Goal: Task Accomplishment & Management: Complete application form

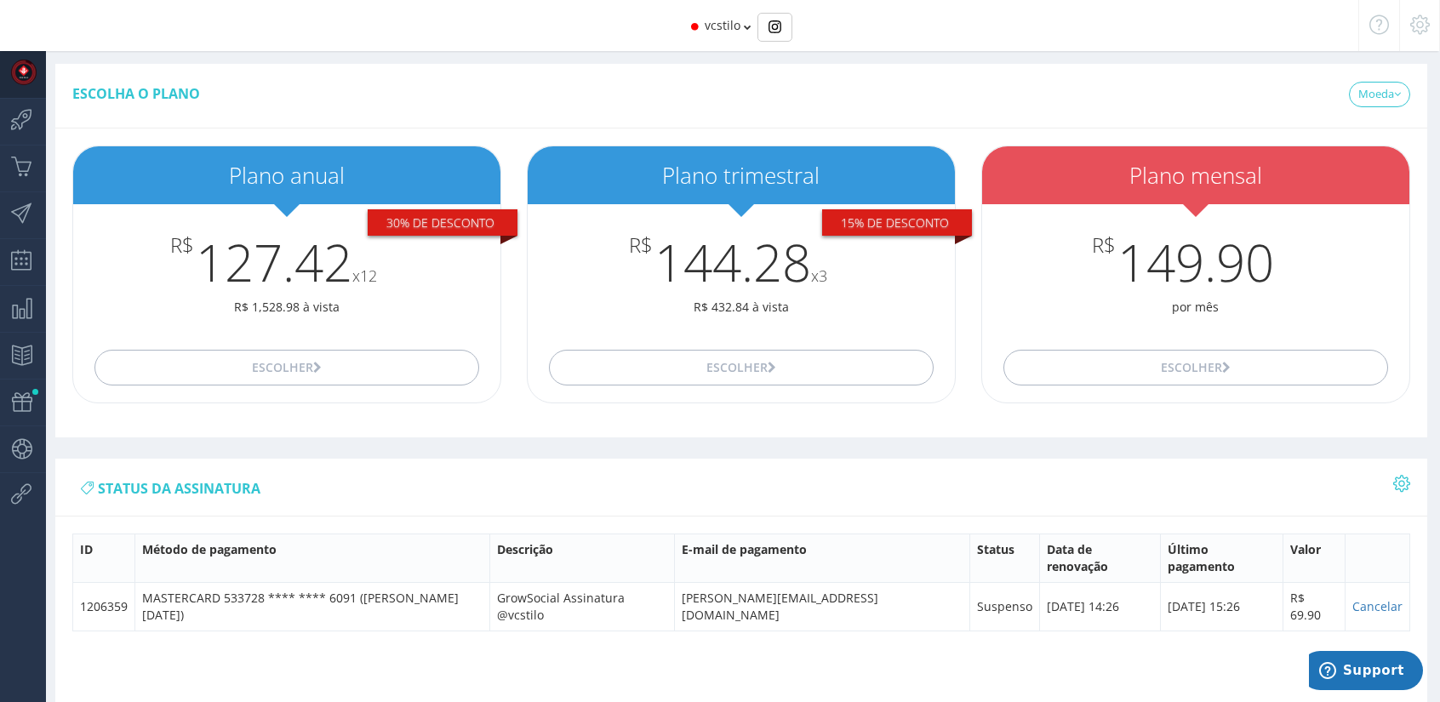
click at [712, 21] on span "vcstilo" at bounding box center [723, 25] width 36 height 16
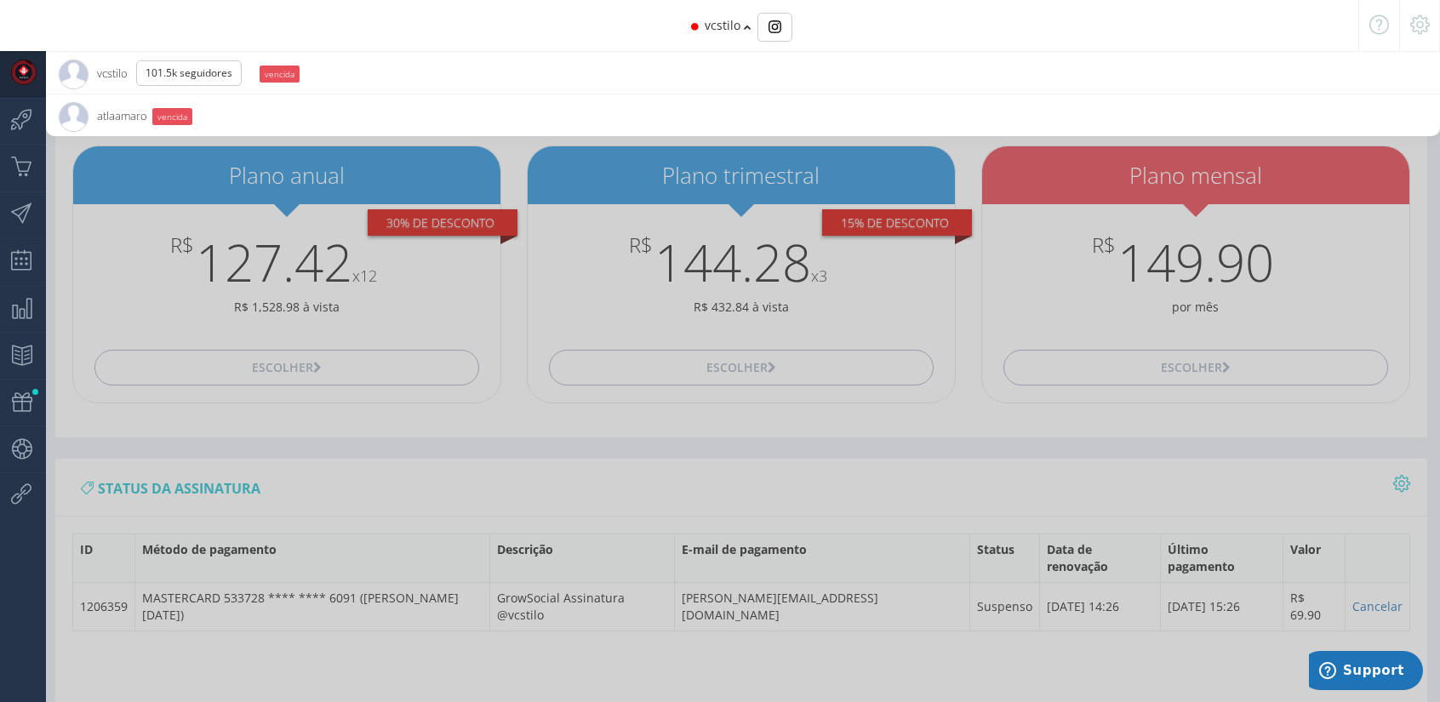
click at [712, 22] on span "vcstilo" at bounding box center [723, 25] width 36 height 16
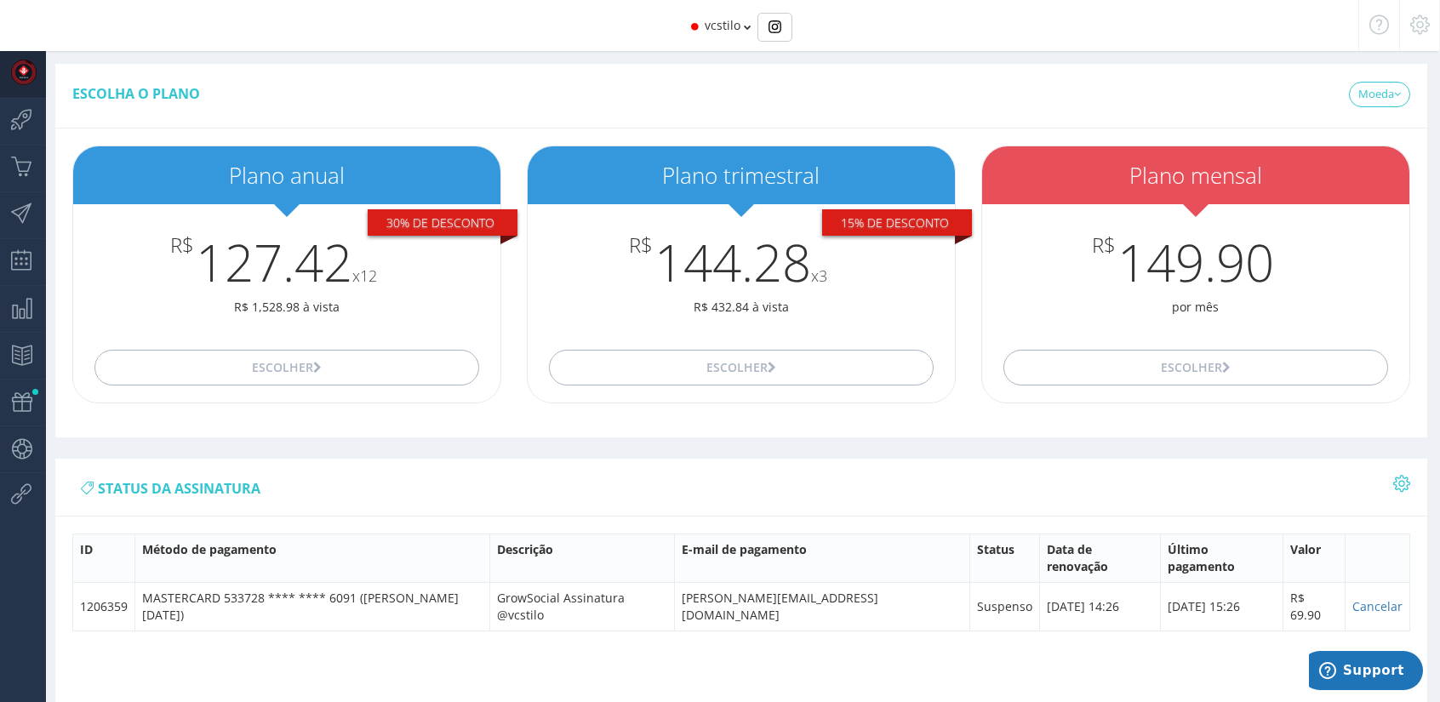
click at [712, 26] on icon at bounding box center [1420, 25] width 20 height 12
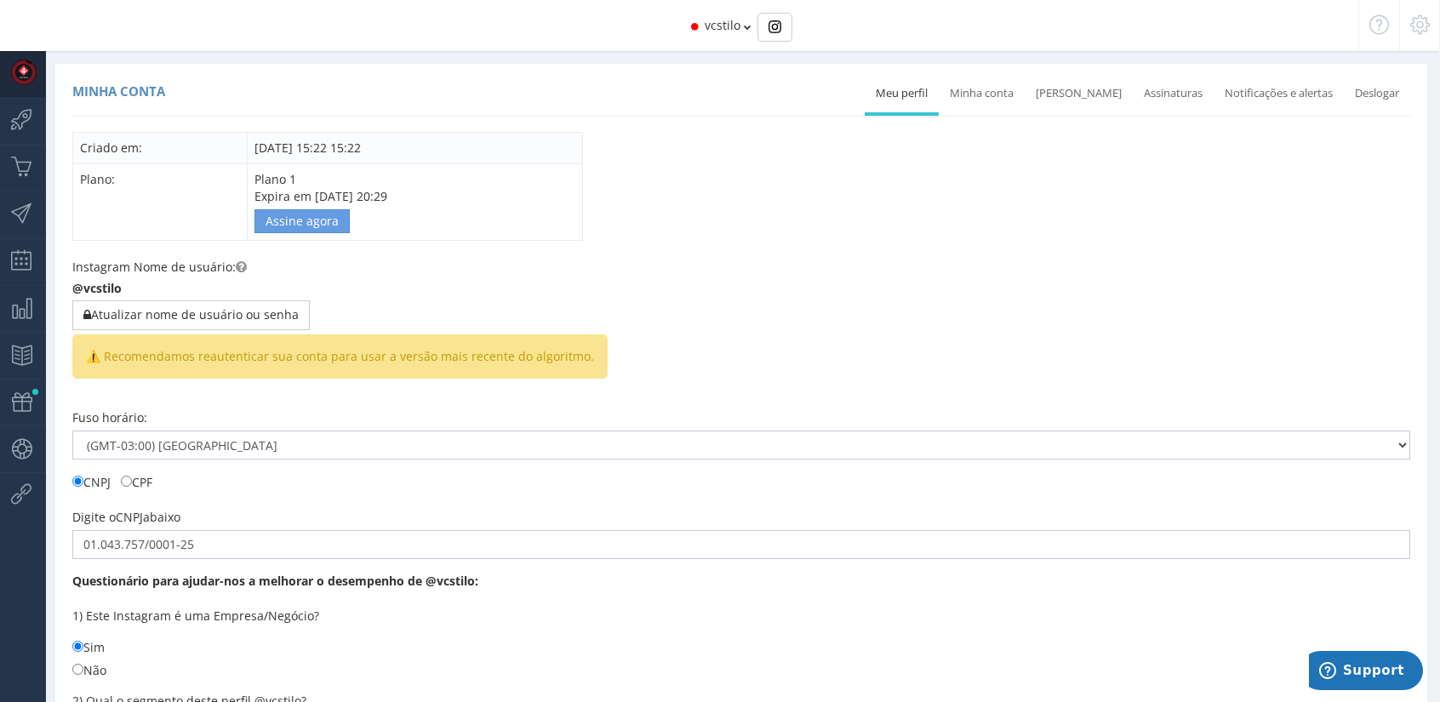
scroll to position [255, 0]
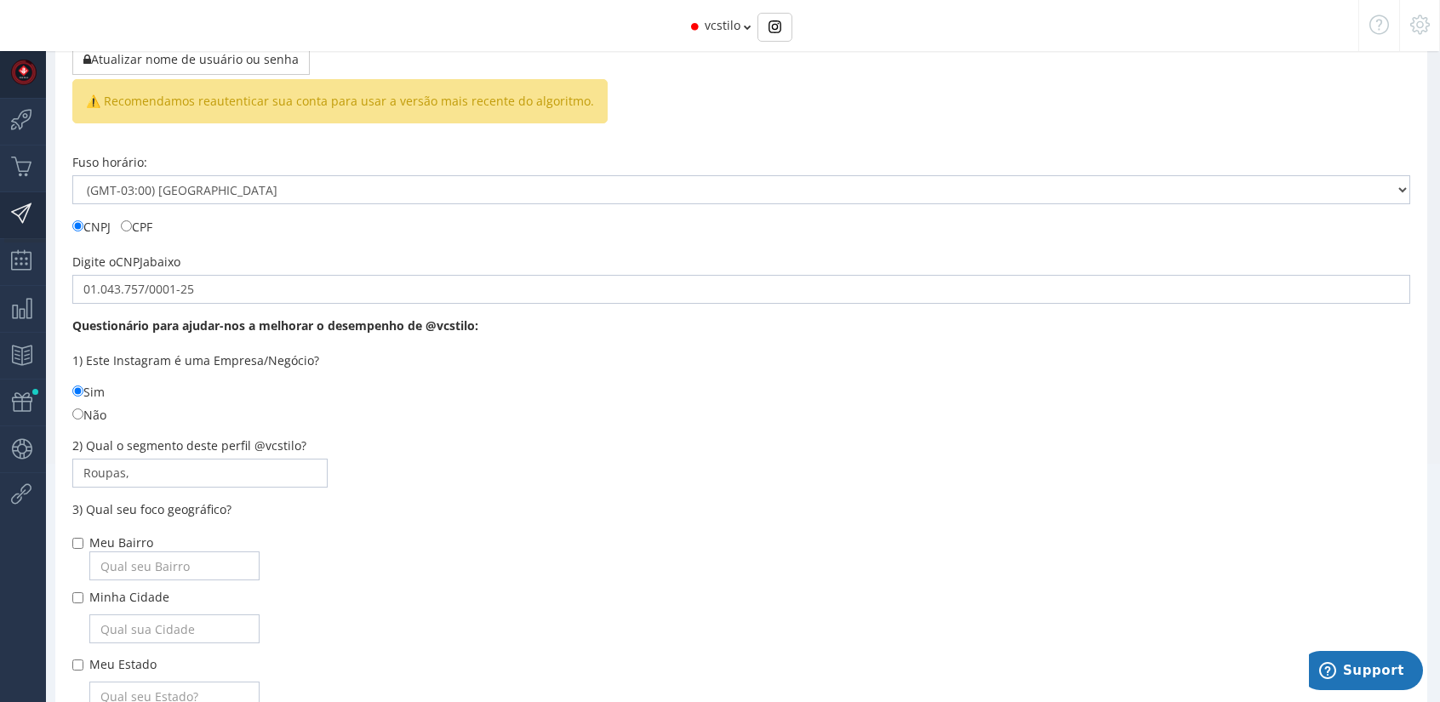
click at [17, 200] on icon at bounding box center [13, 213] width 26 height 43
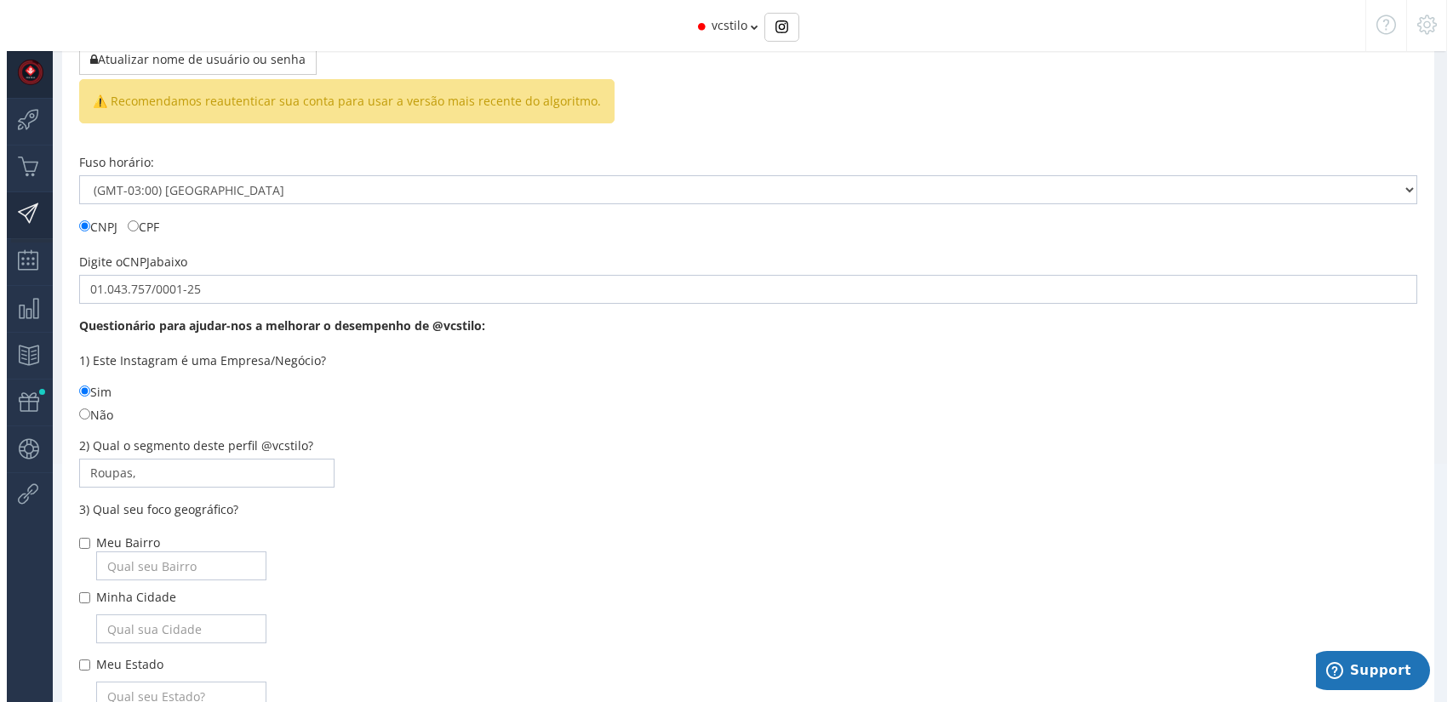
scroll to position [68, 0]
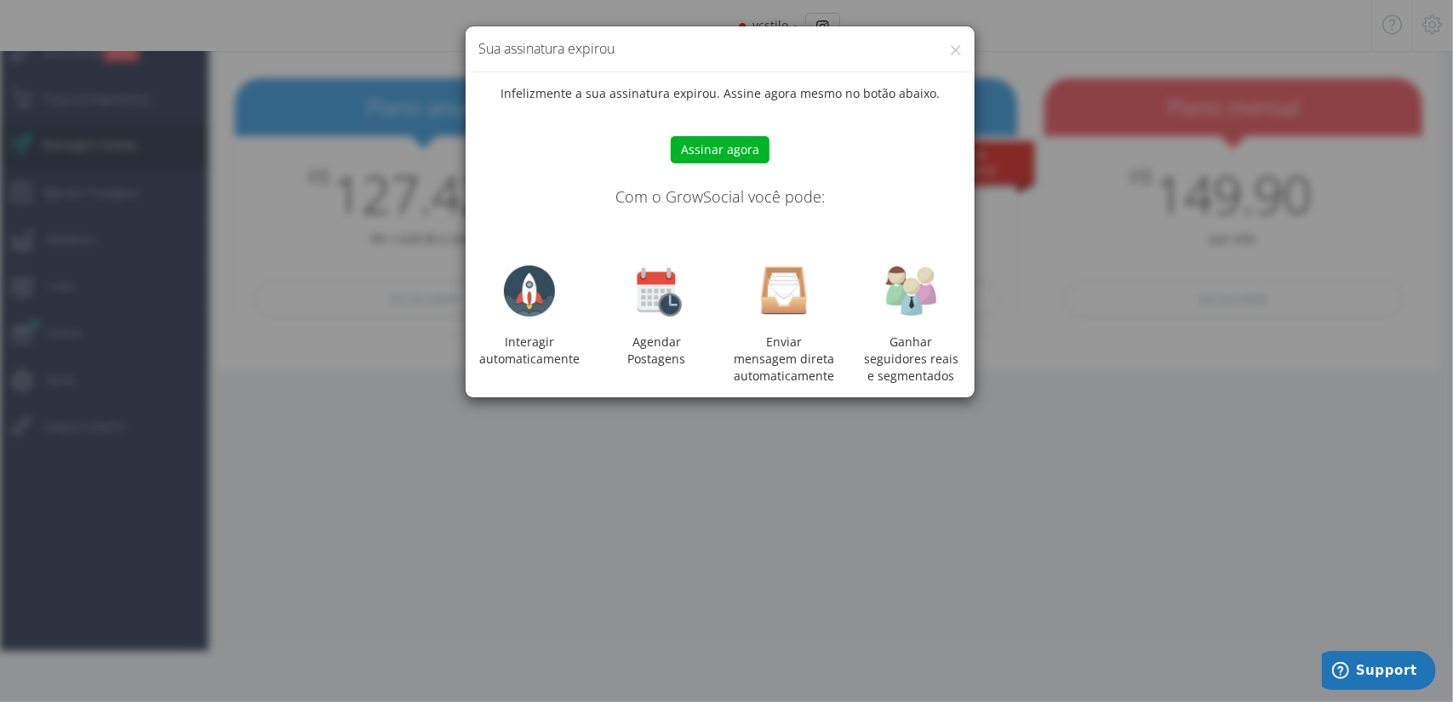
click at [712, 285] on div "× Sua assinatura expirou Infelizmente a sua assinatura expirou. Assine agora me…" at bounding box center [726, 351] width 1453 height 702
click at [712, 491] on div "× Sua assinatura expirou Infelizmente a sua assinatura expirou. Assine agora me…" at bounding box center [726, 351] width 1453 height 702
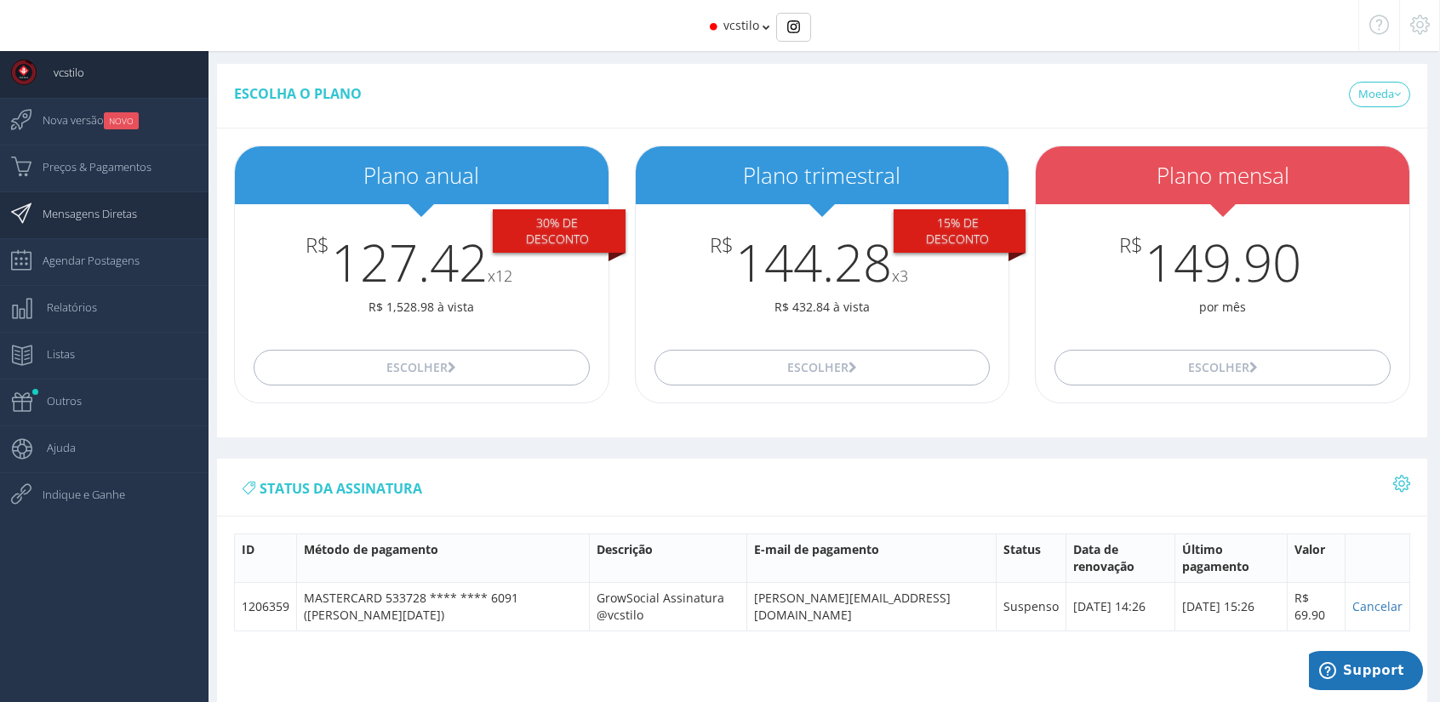
click at [100, 220] on span "Mensagens Diretas" at bounding box center [81, 213] width 111 height 43
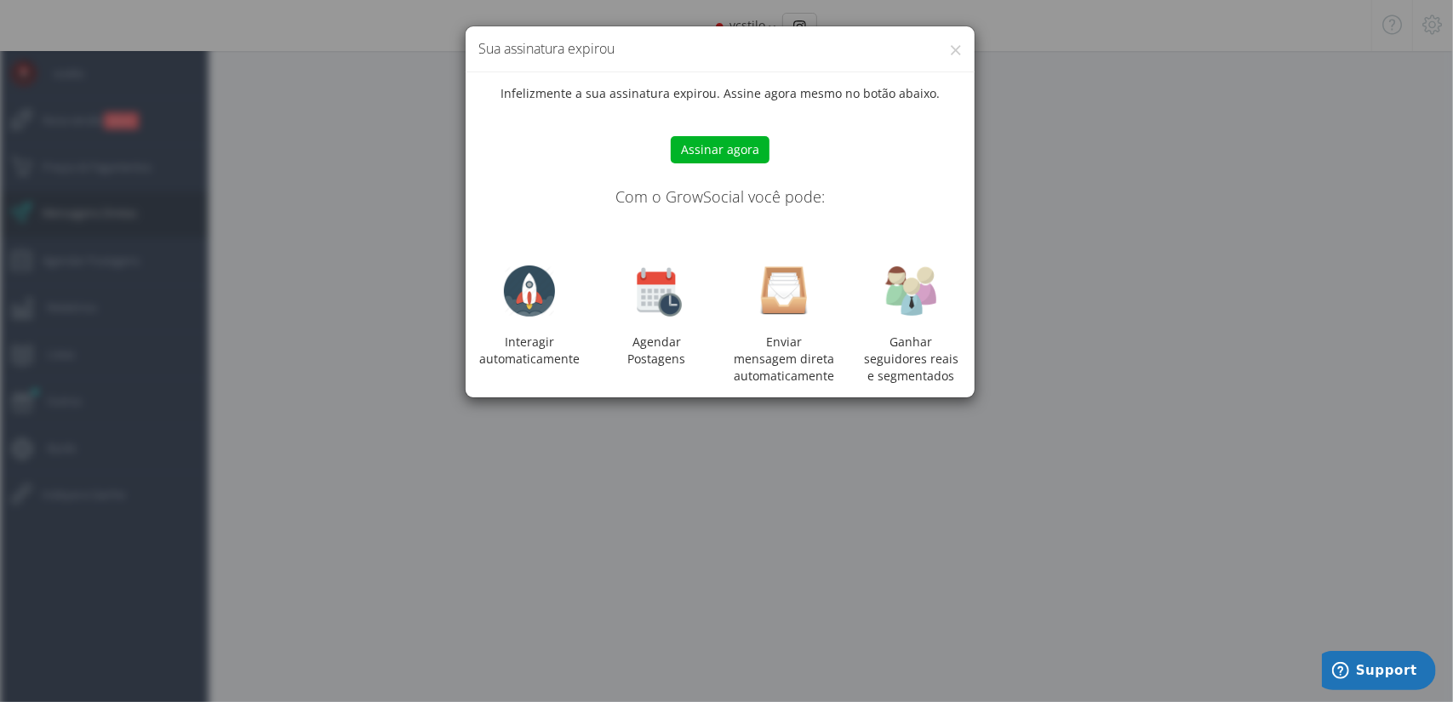
click at [739, 149] on button "Assinar agora" at bounding box center [720, 149] width 99 height 27
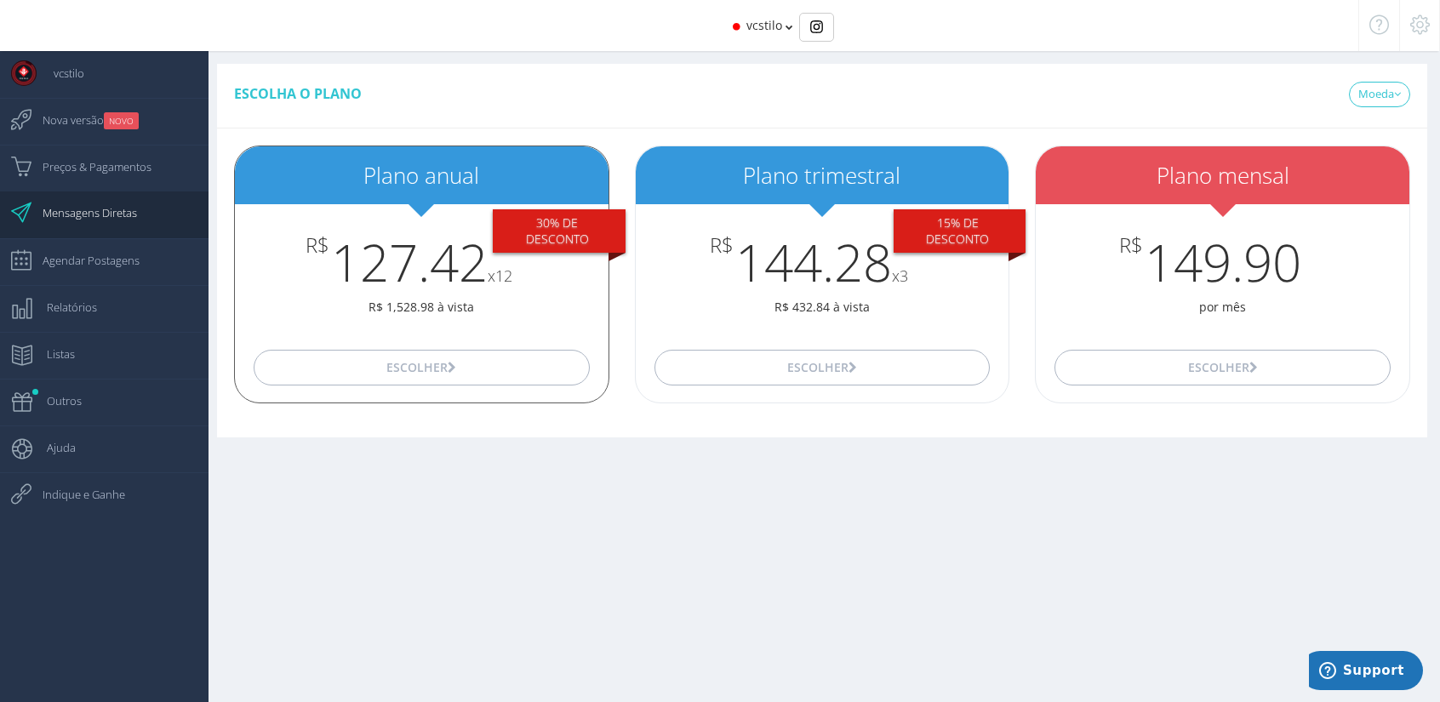
click at [468, 307] on p "R$ 1,528.98 à vista" at bounding box center [422, 307] width 374 height 17
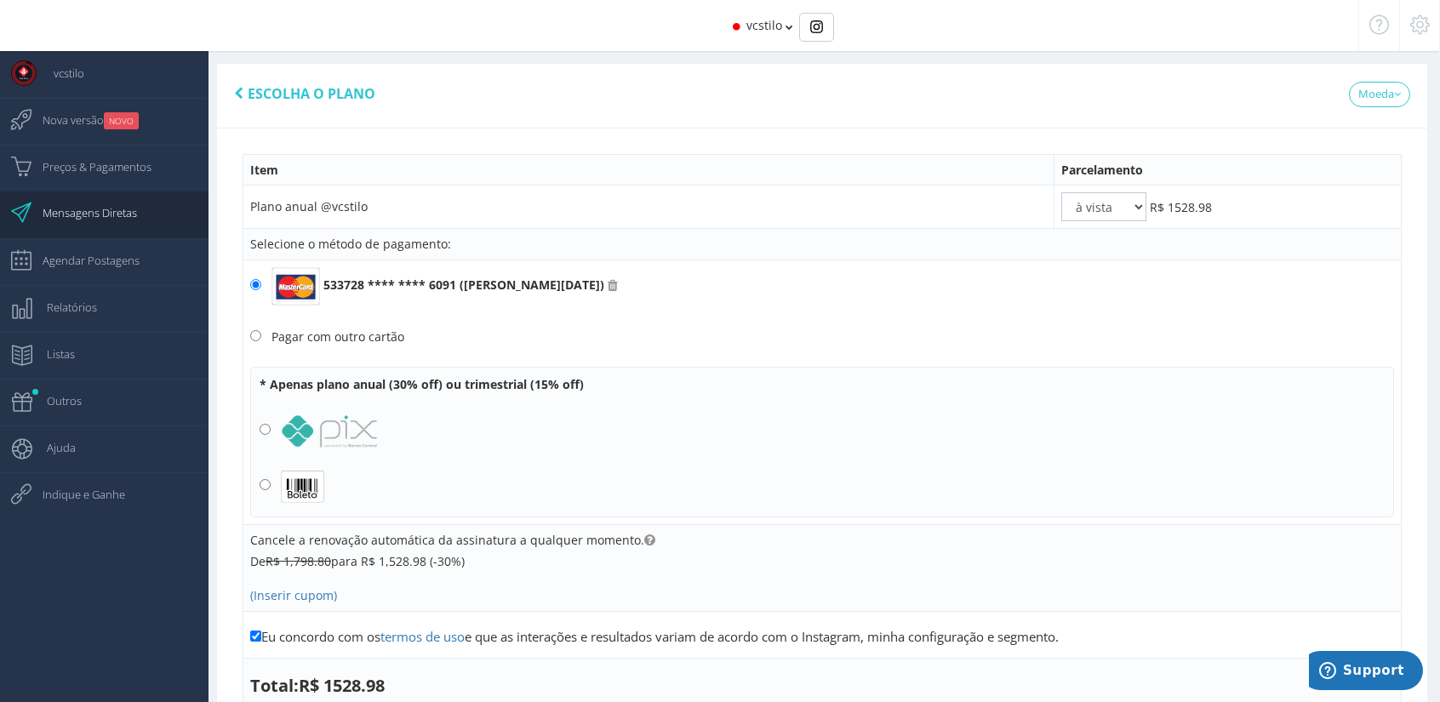
click at [334, 198] on td "Plano anual @vcstilo" at bounding box center [648, 207] width 811 height 43
click at [97, 166] on span "Preços & Pagamentos" at bounding box center [89, 167] width 126 height 43
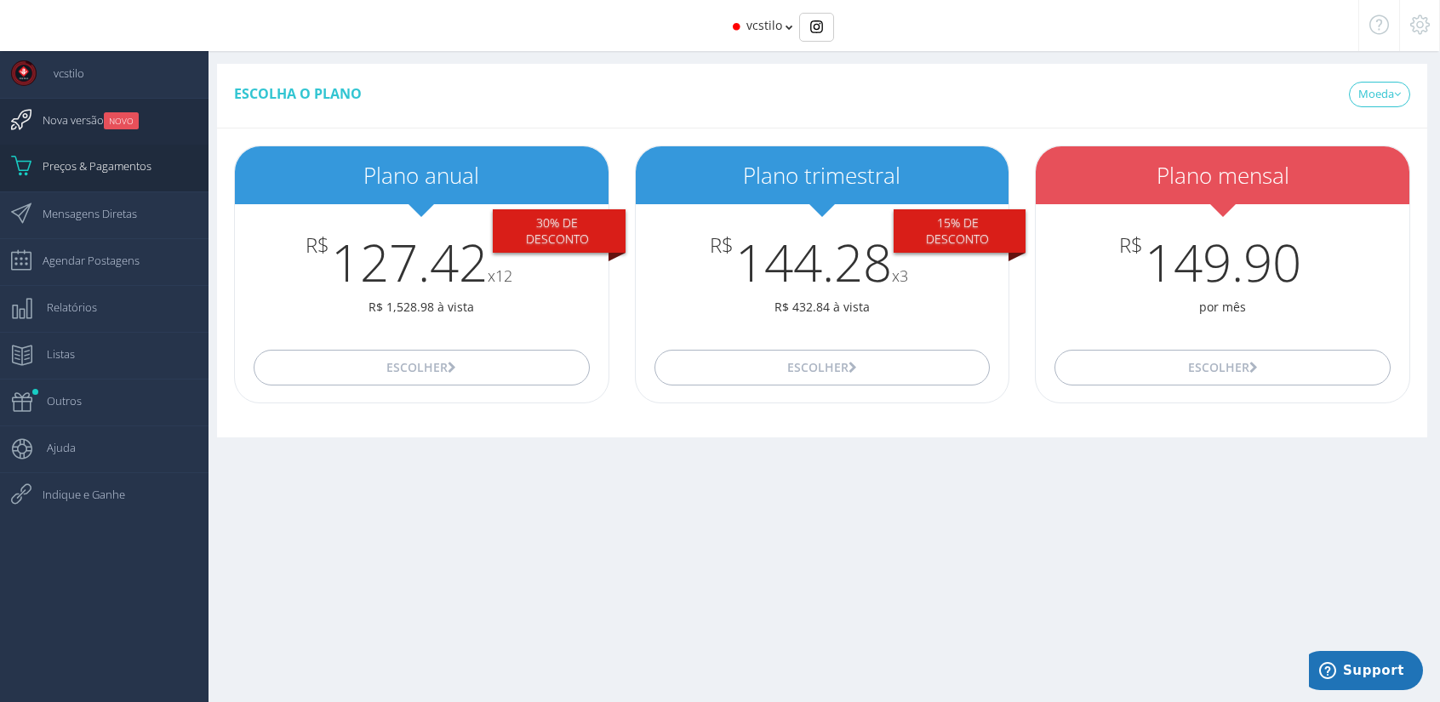
click at [96, 127] on span "Nova versão NOVO" at bounding box center [82, 120] width 113 height 43
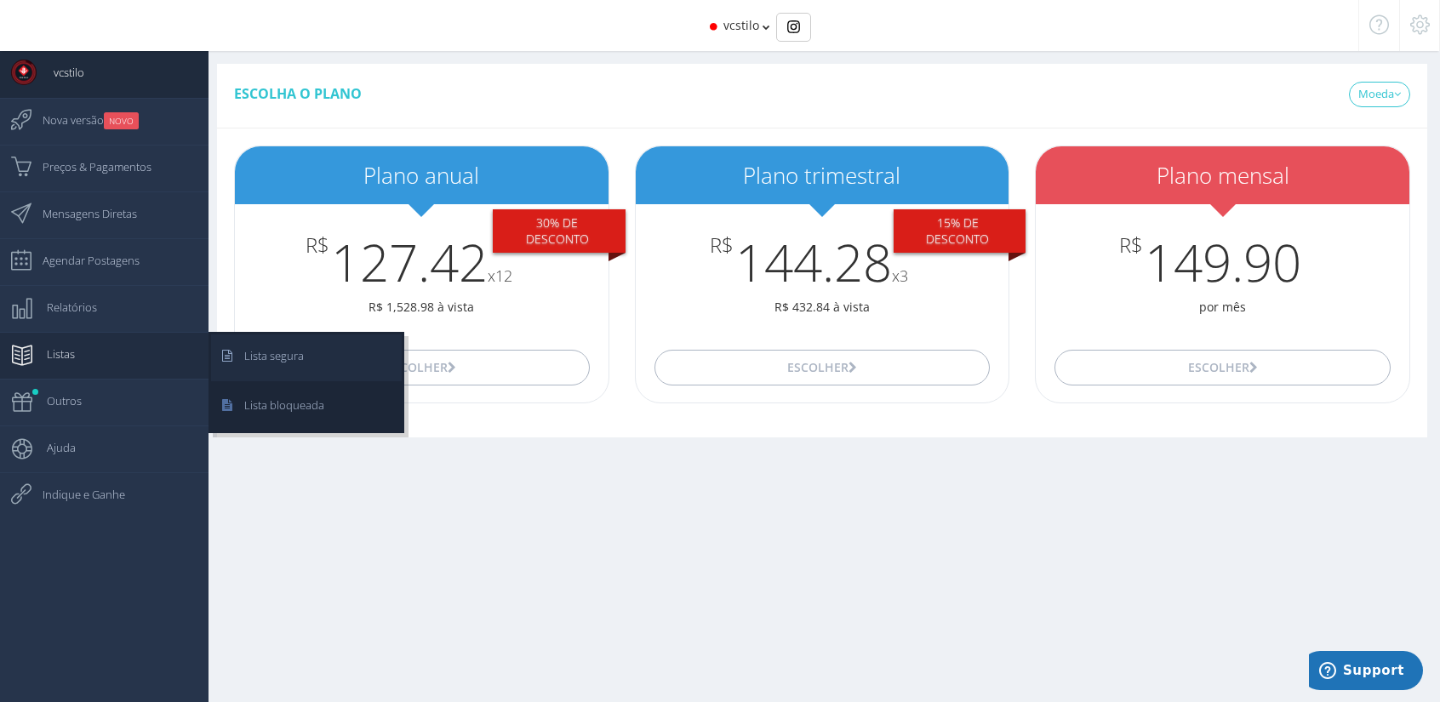
click at [277, 365] on span "Lista segura" at bounding box center [265, 355] width 77 height 43
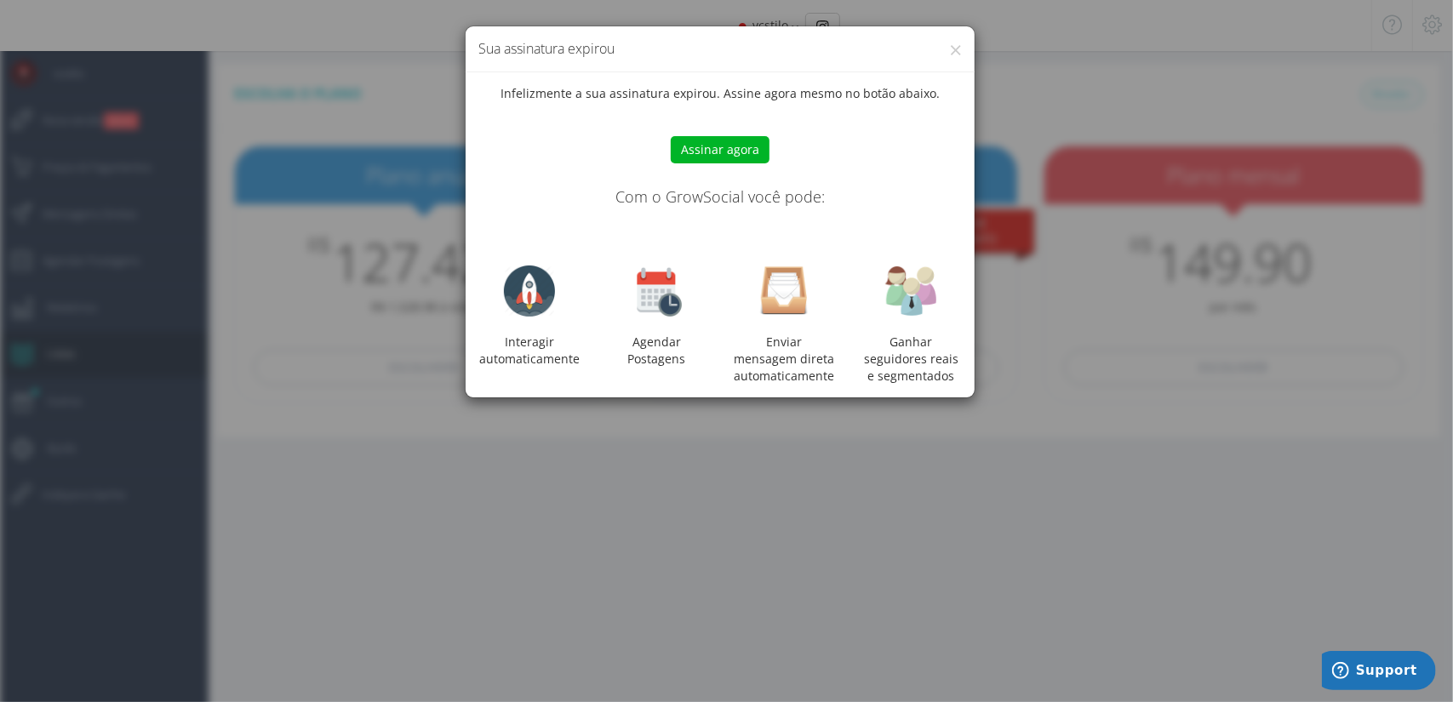
click at [362, 452] on div "× Sua assinatura expirou Infelizmente a sua assinatura expirou. Assine agora me…" at bounding box center [726, 351] width 1453 height 702
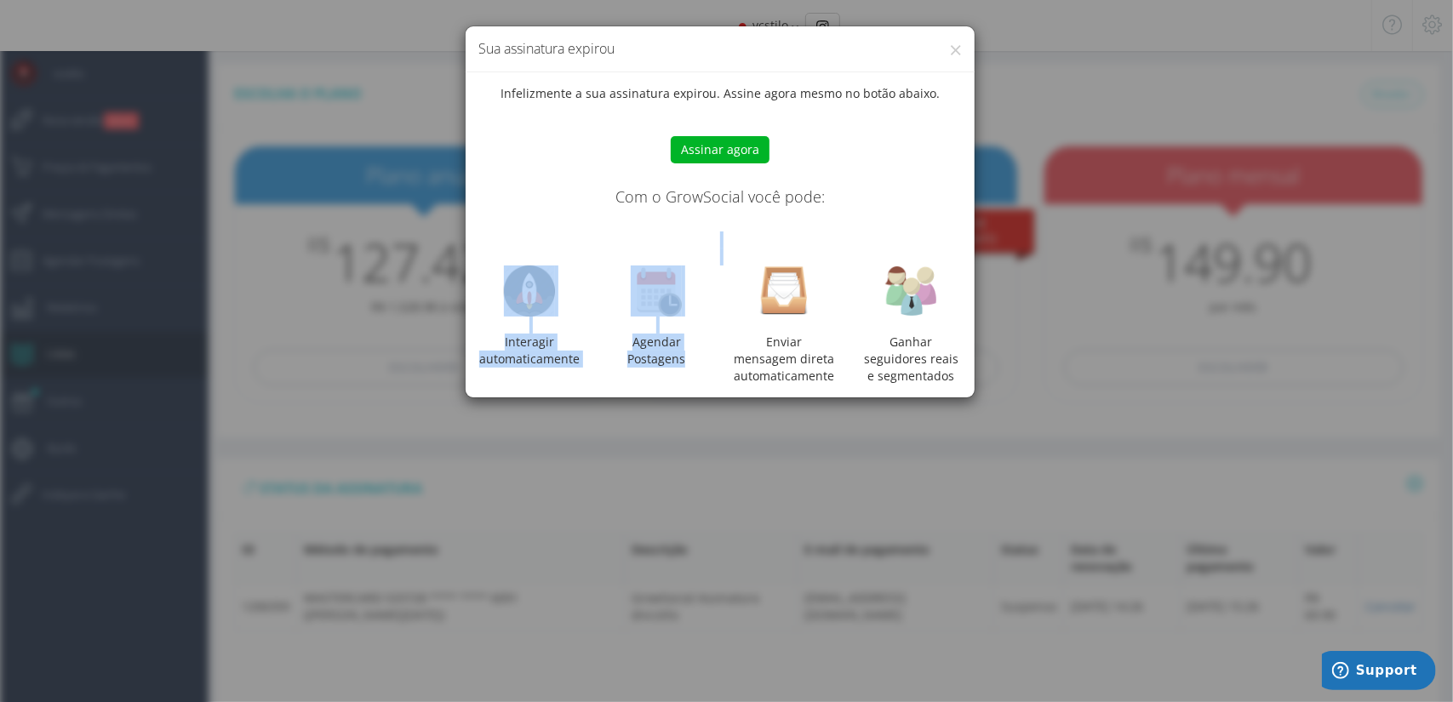
click at [80, 278] on div "× Sua assinatura expirou Infelizmente a sua assinatura expirou. Assine agora me…" at bounding box center [726, 351] width 1453 height 702
click at [480, 357] on div "Interagir automaticamente" at bounding box center [529, 316] width 128 height 102
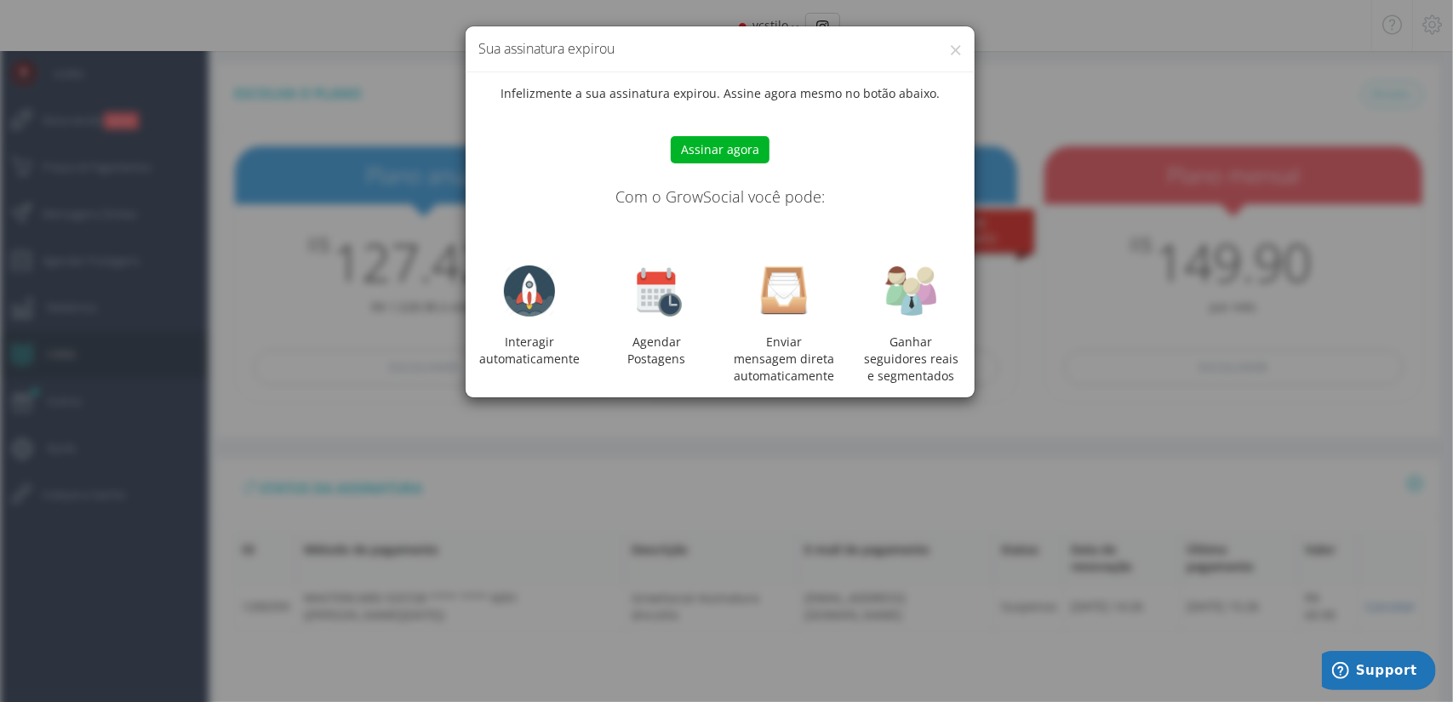
drag, startPoint x: 1253, startPoint y: 159, endPoint x: 1237, endPoint y: 152, distance: 16.8
click at [1251, 157] on div "× Sua assinatura expirou Infelizmente a sua assinatura expirou. Assine agora me…" at bounding box center [726, 351] width 1453 height 702
click at [950, 47] on button "×" at bounding box center [955, 49] width 13 height 23
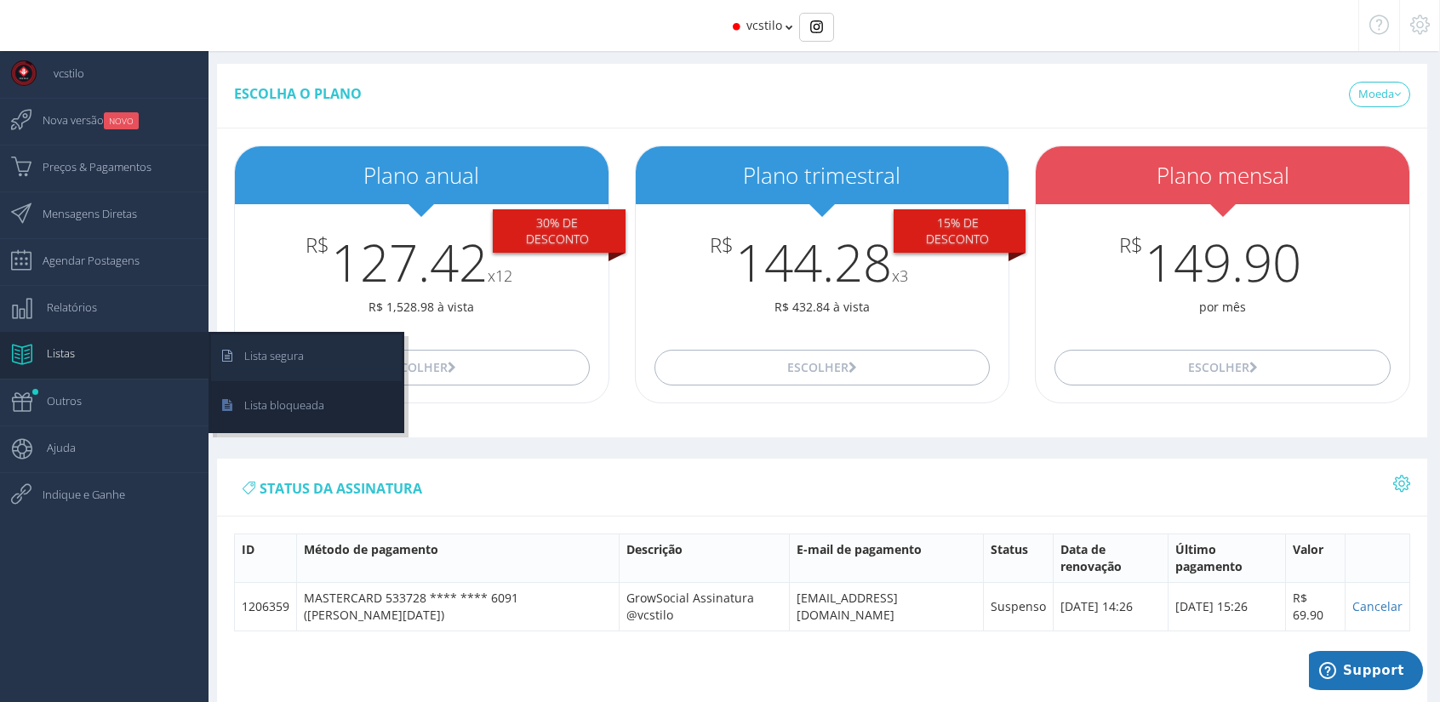
click at [300, 347] on span "Lista segura" at bounding box center [265, 355] width 77 height 43
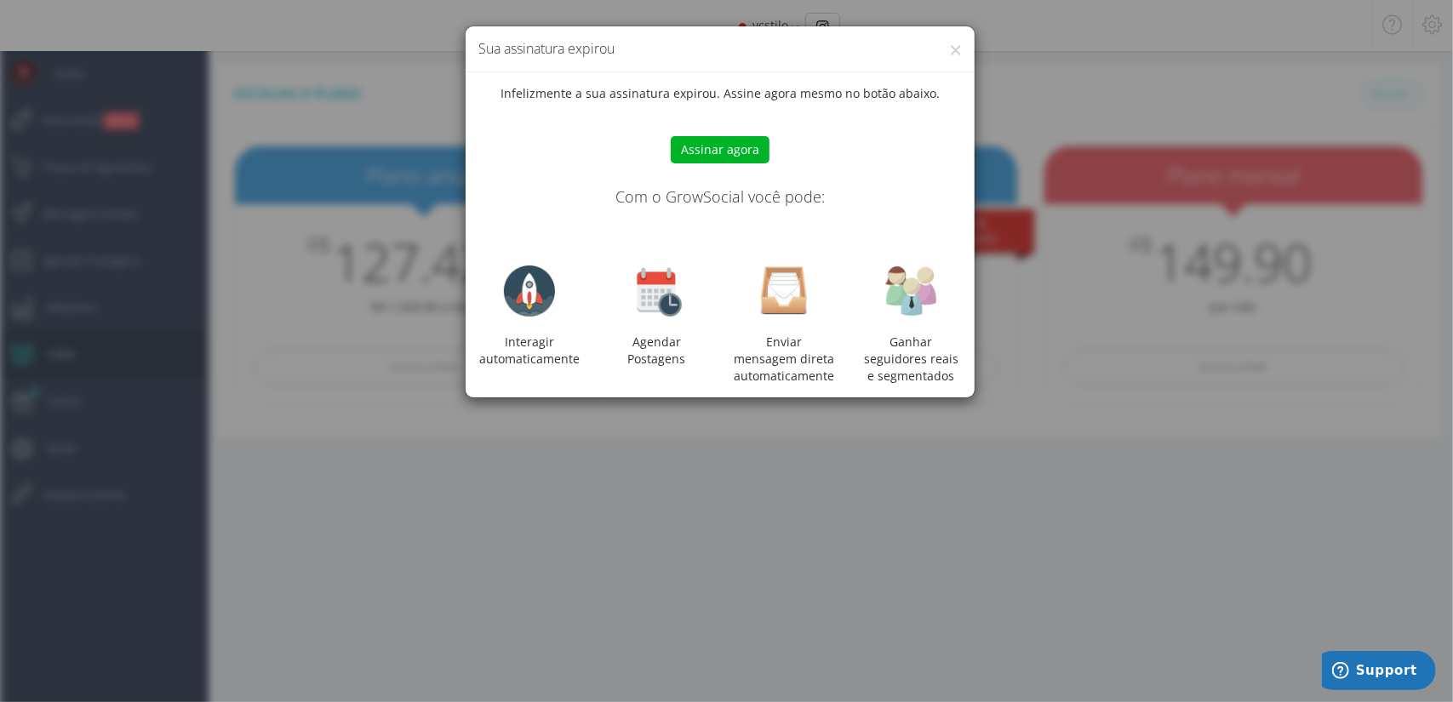
click at [963, 42] on div "× Sua assinatura expirou" at bounding box center [719, 49] width 509 height 46
click at [950, 55] on button "×" at bounding box center [955, 49] width 13 height 23
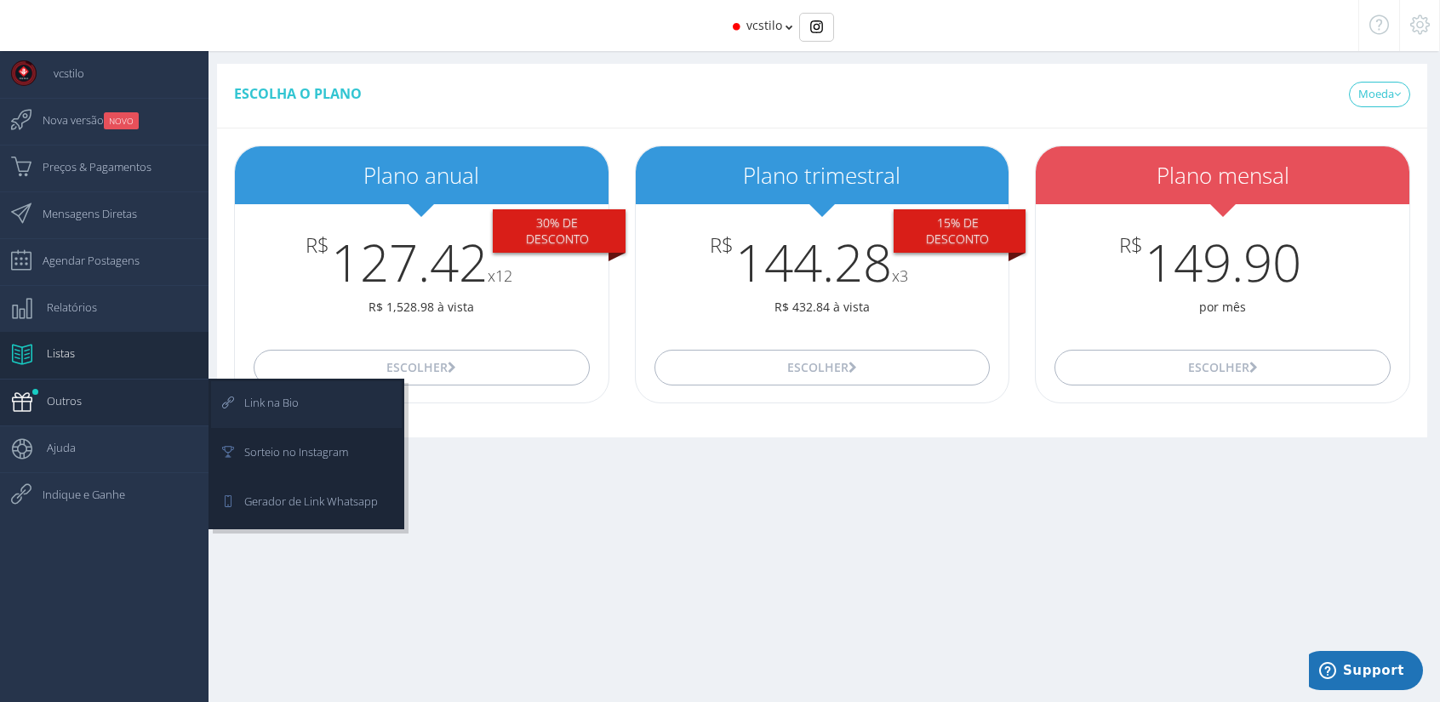
click at [285, 401] on span "Link na Bio" at bounding box center [262, 402] width 71 height 43
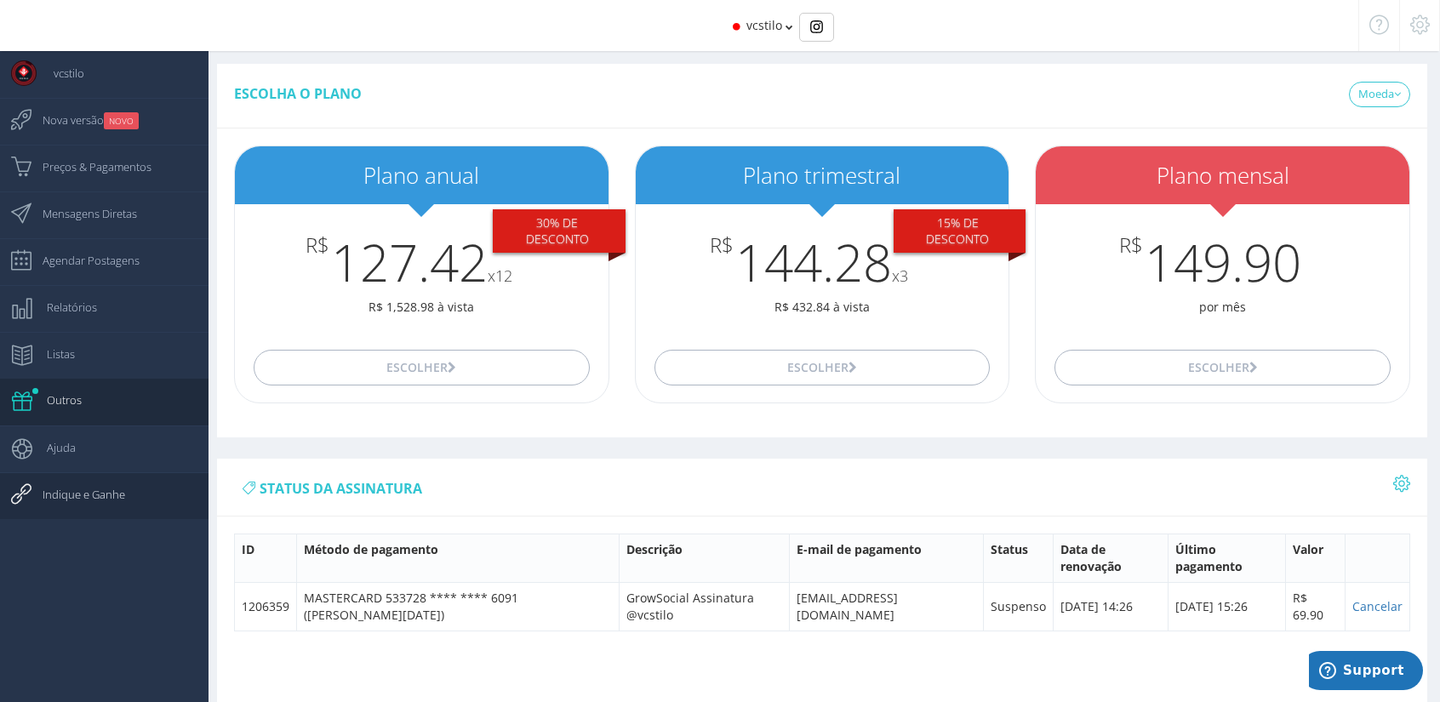
click at [97, 491] on span "Indique e Ganhe" at bounding box center [76, 494] width 100 height 43
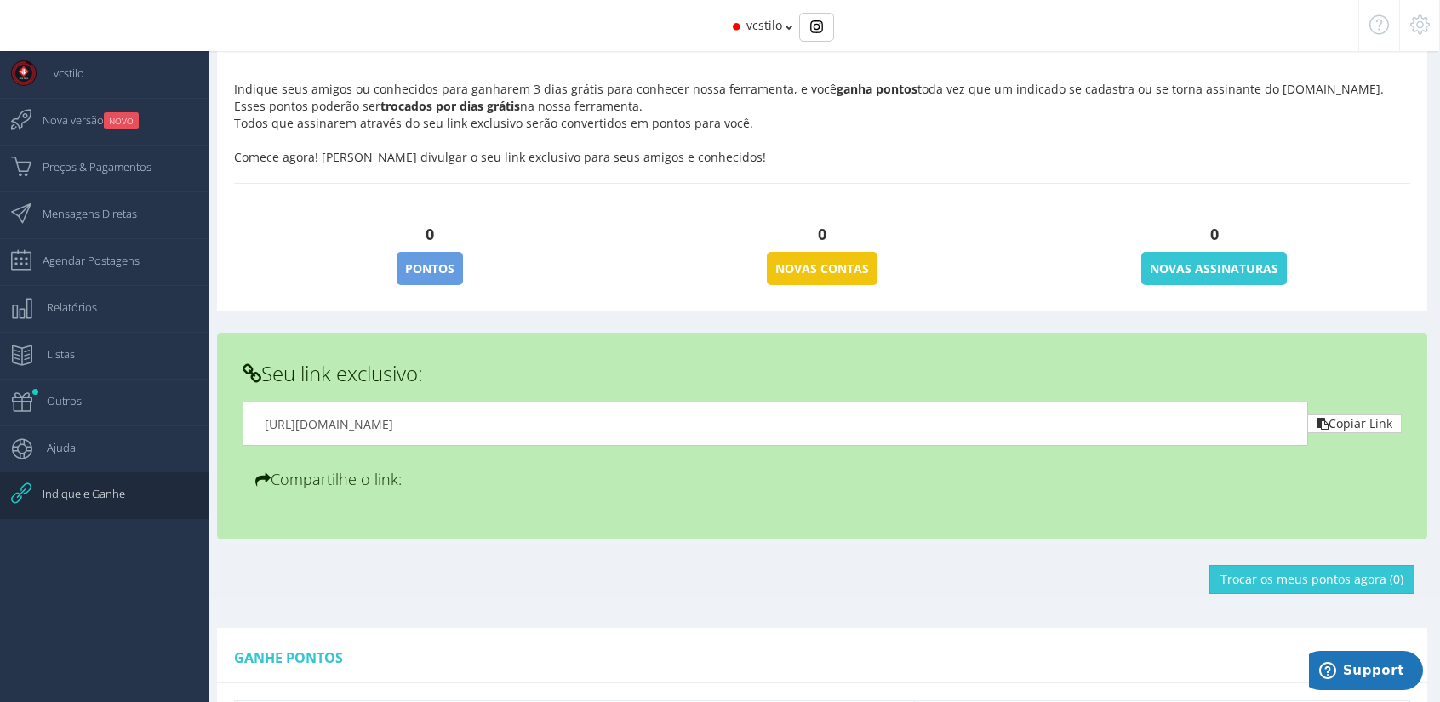
scroll to position [170, 0]
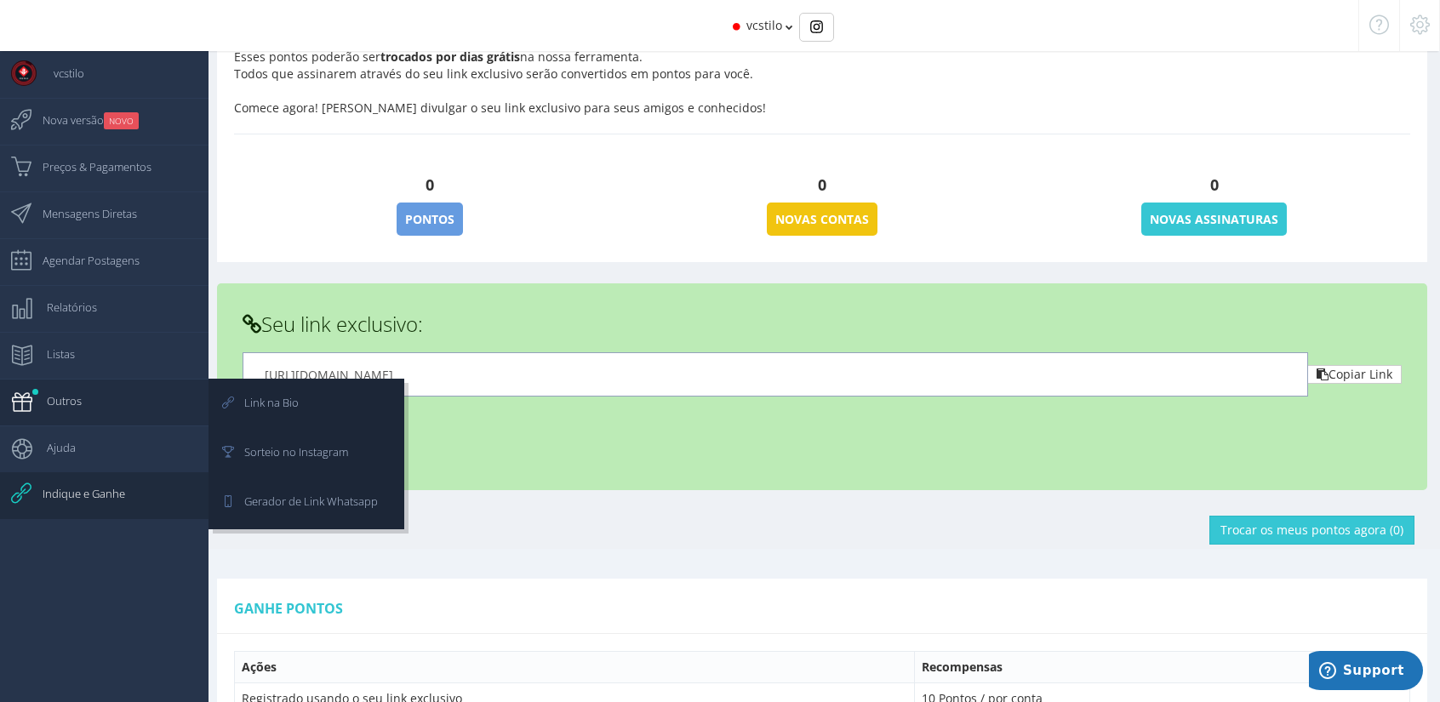
drag, startPoint x: 369, startPoint y: 372, endPoint x: 177, endPoint y: 384, distance: 192.7
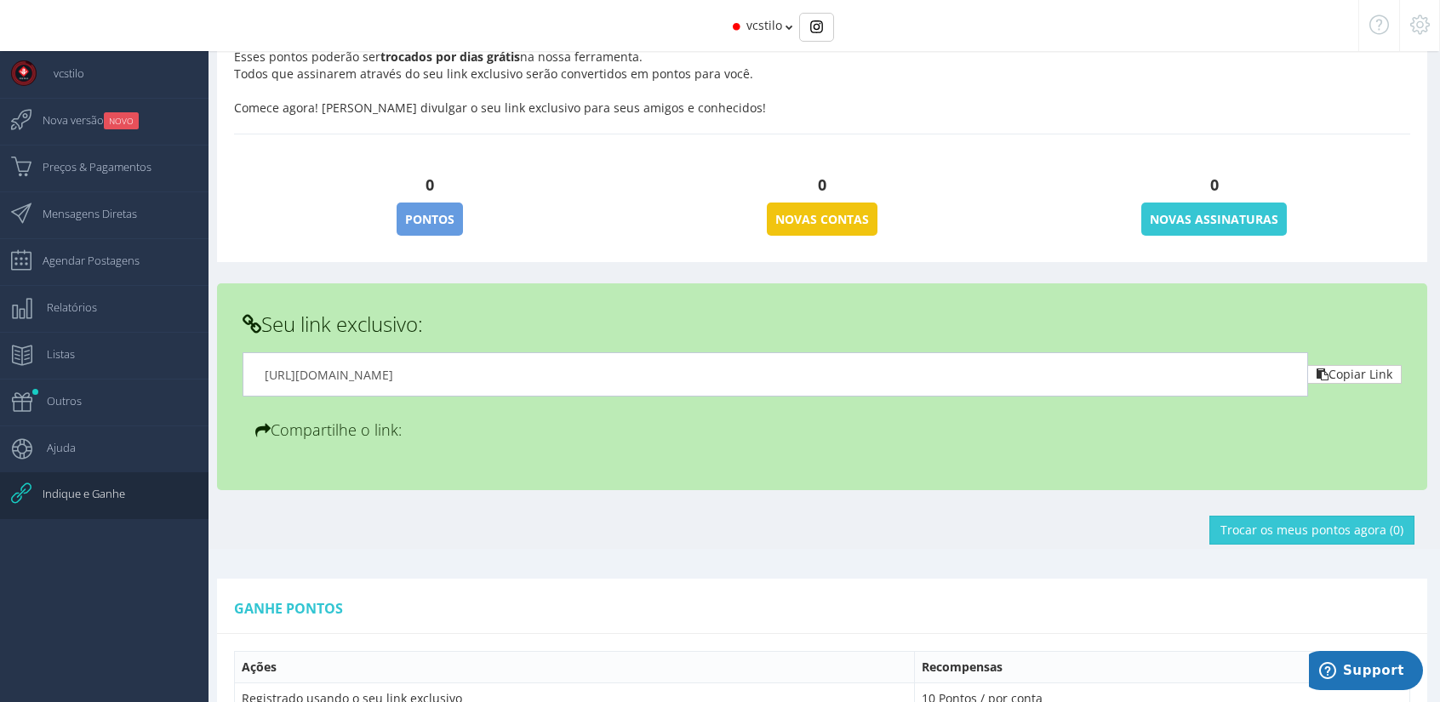
click at [991, 187] on h4 "0" at bounding box center [822, 185] width 367 height 34
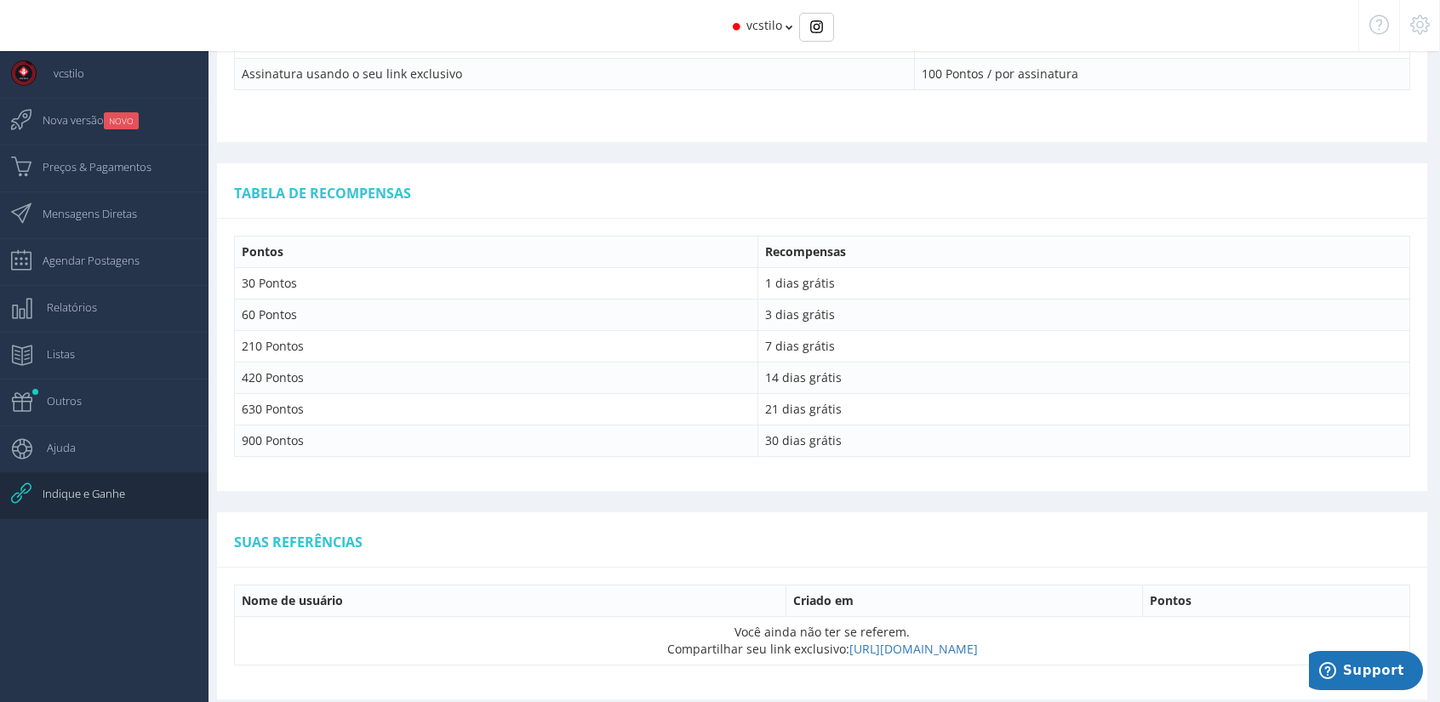
scroll to position [996, 0]
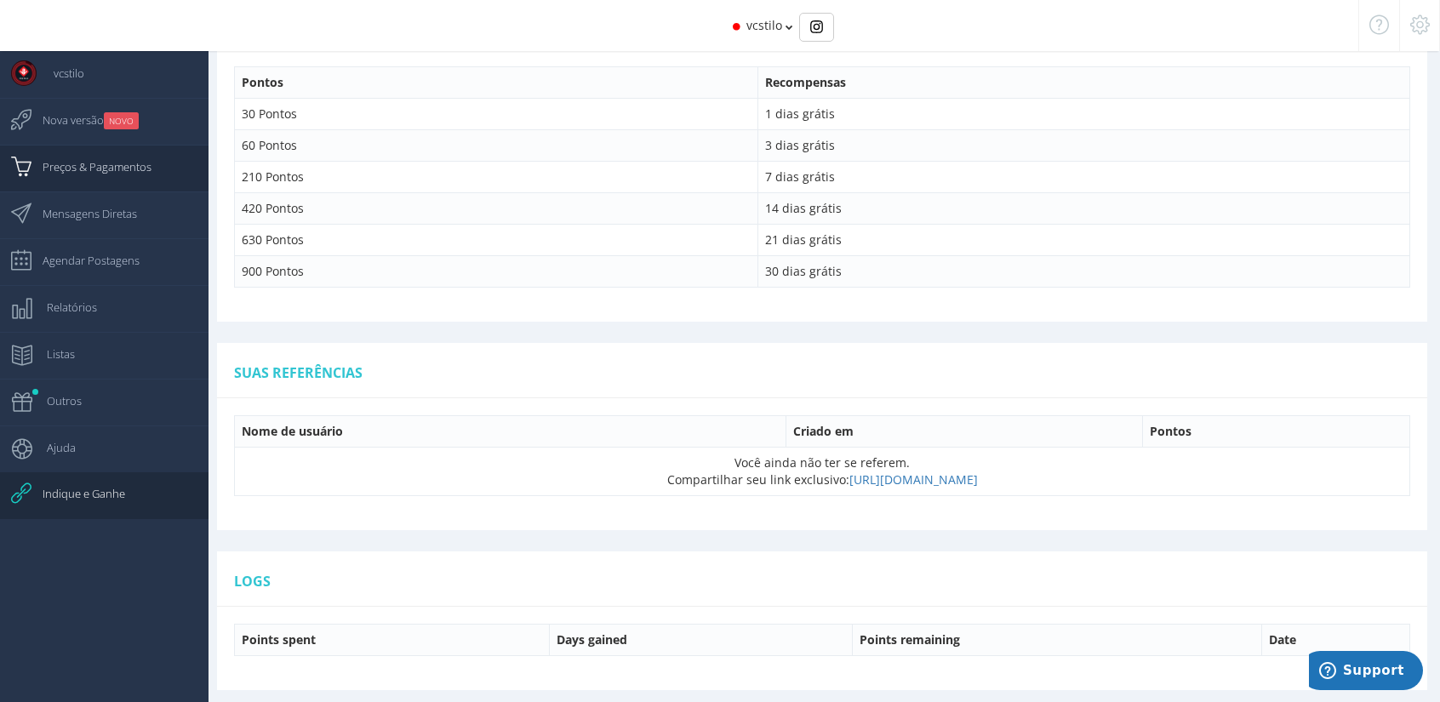
click at [130, 168] on span "Preços & Pagamentos" at bounding box center [89, 167] width 126 height 43
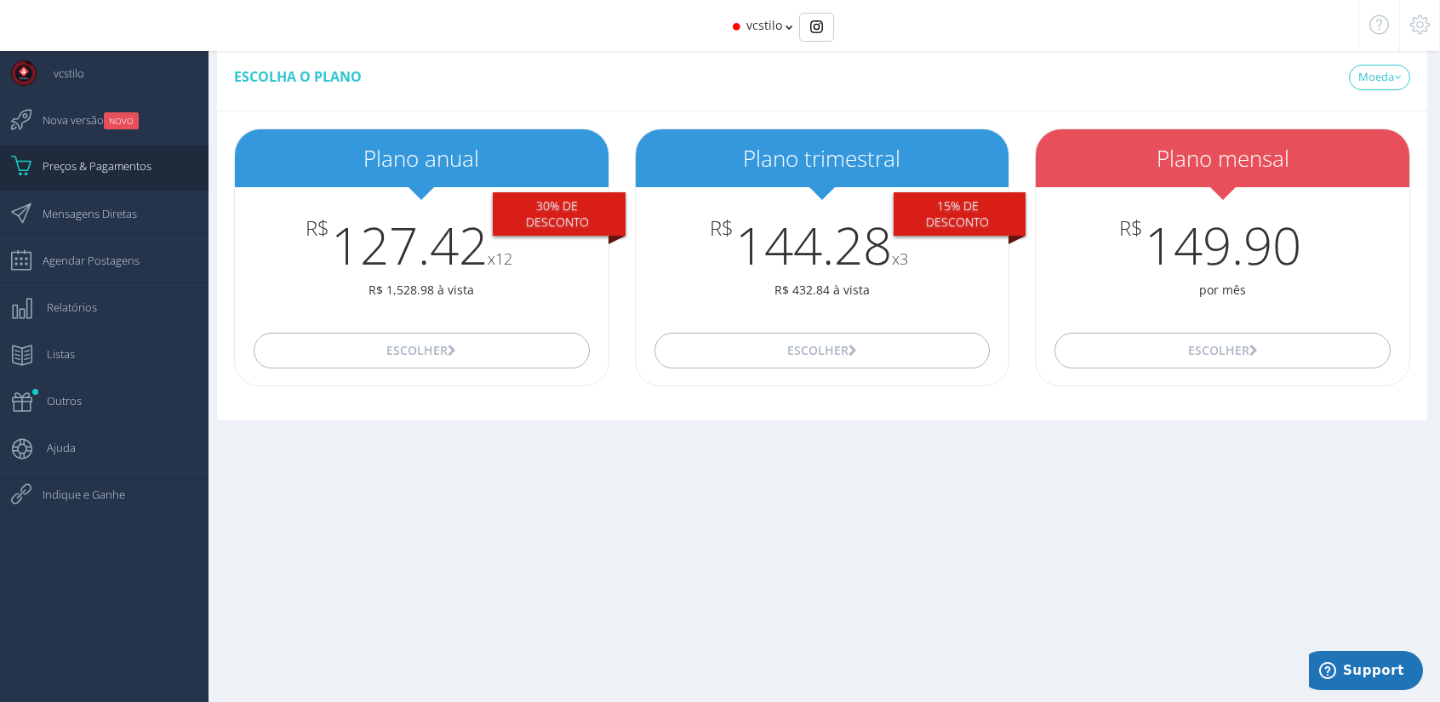
click at [771, 19] on span "vcstilo" at bounding box center [764, 25] width 36 height 16
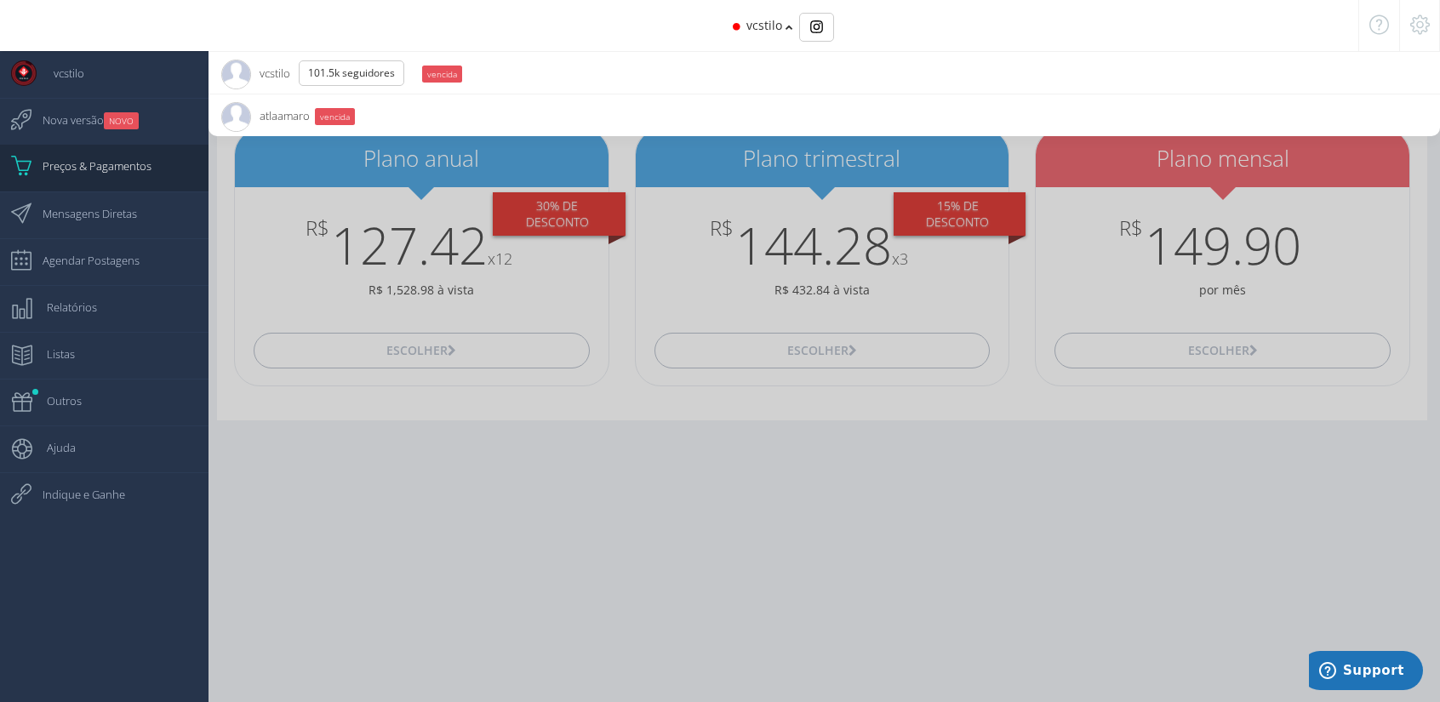
click at [279, 117] on span "atlaamaro 116 Seguidores" at bounding box center [265, 115] width 88 height 43
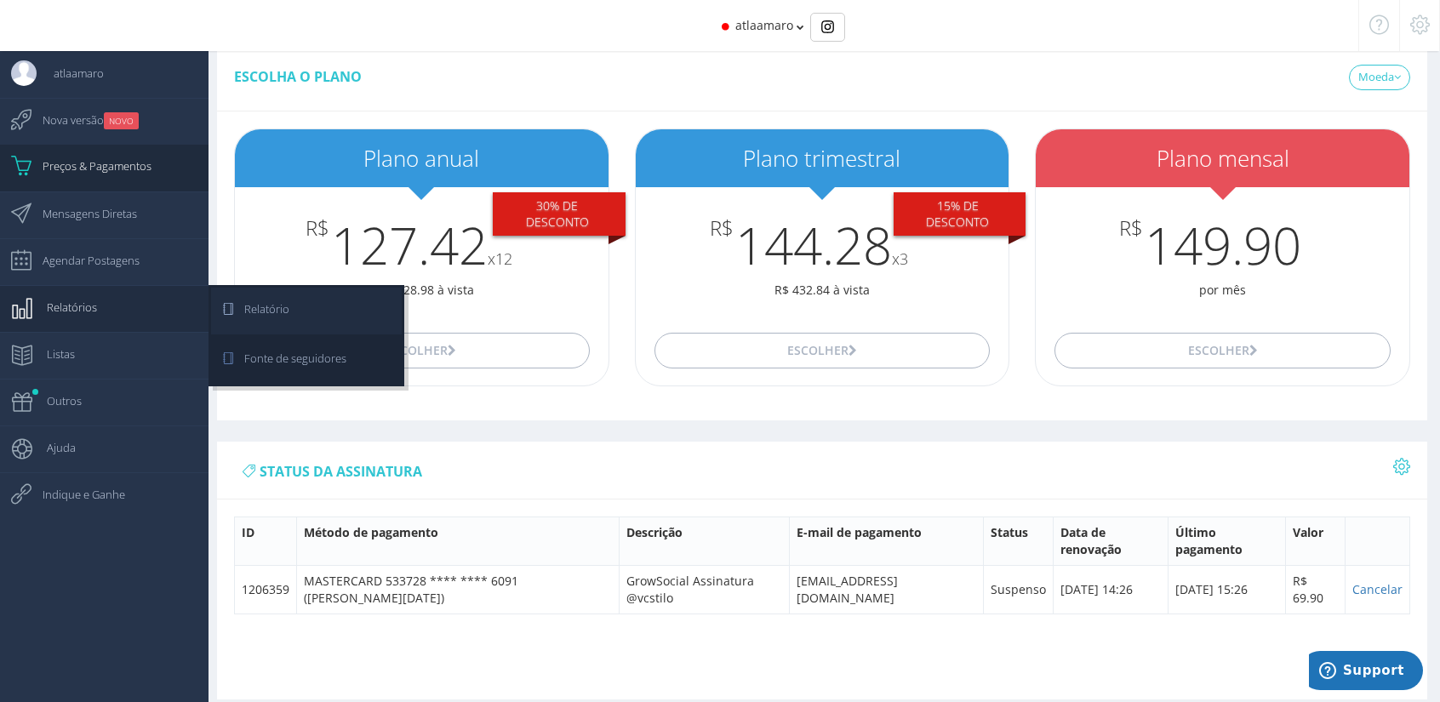
click at [288, 307] on span "Relatório" at bounding box center [258, 309] width 62 height 43
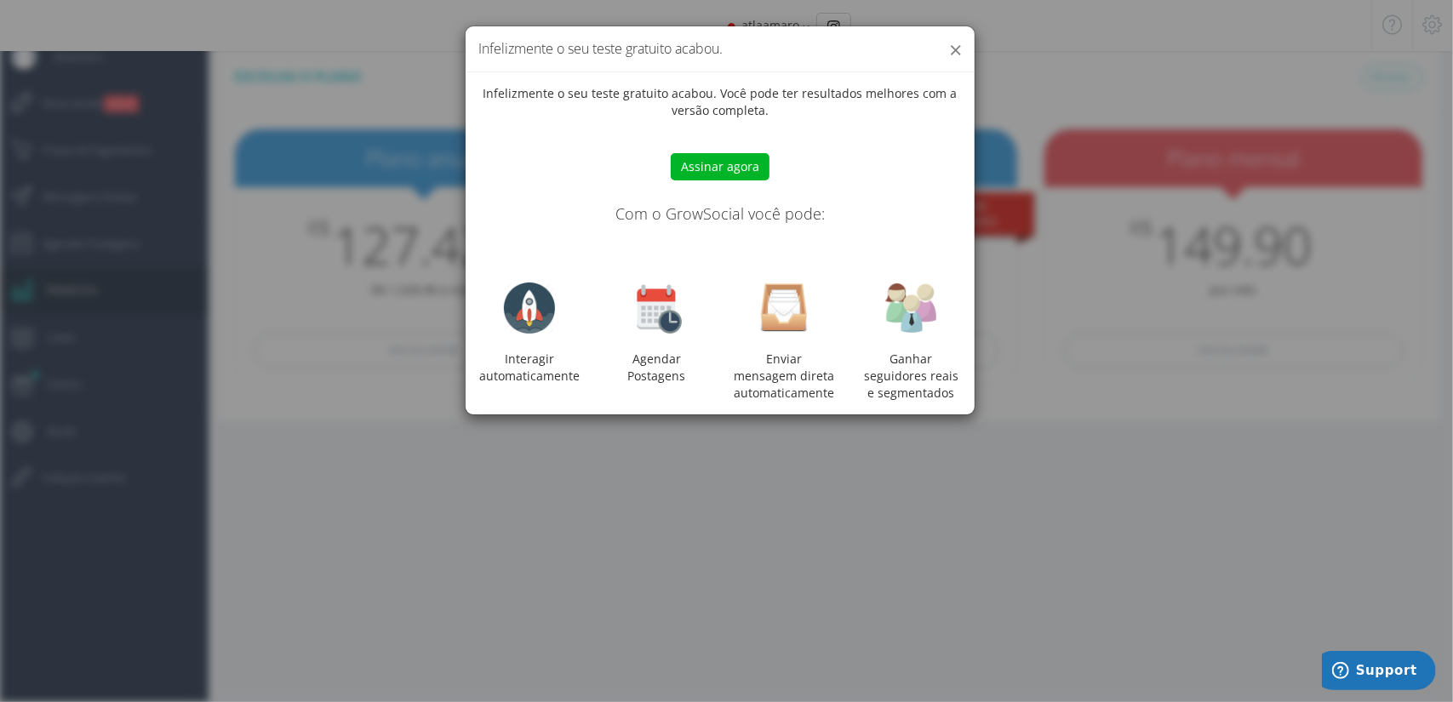
click at [957, 48] on button "×" at bounding box center [955, 49] width 13 height 23
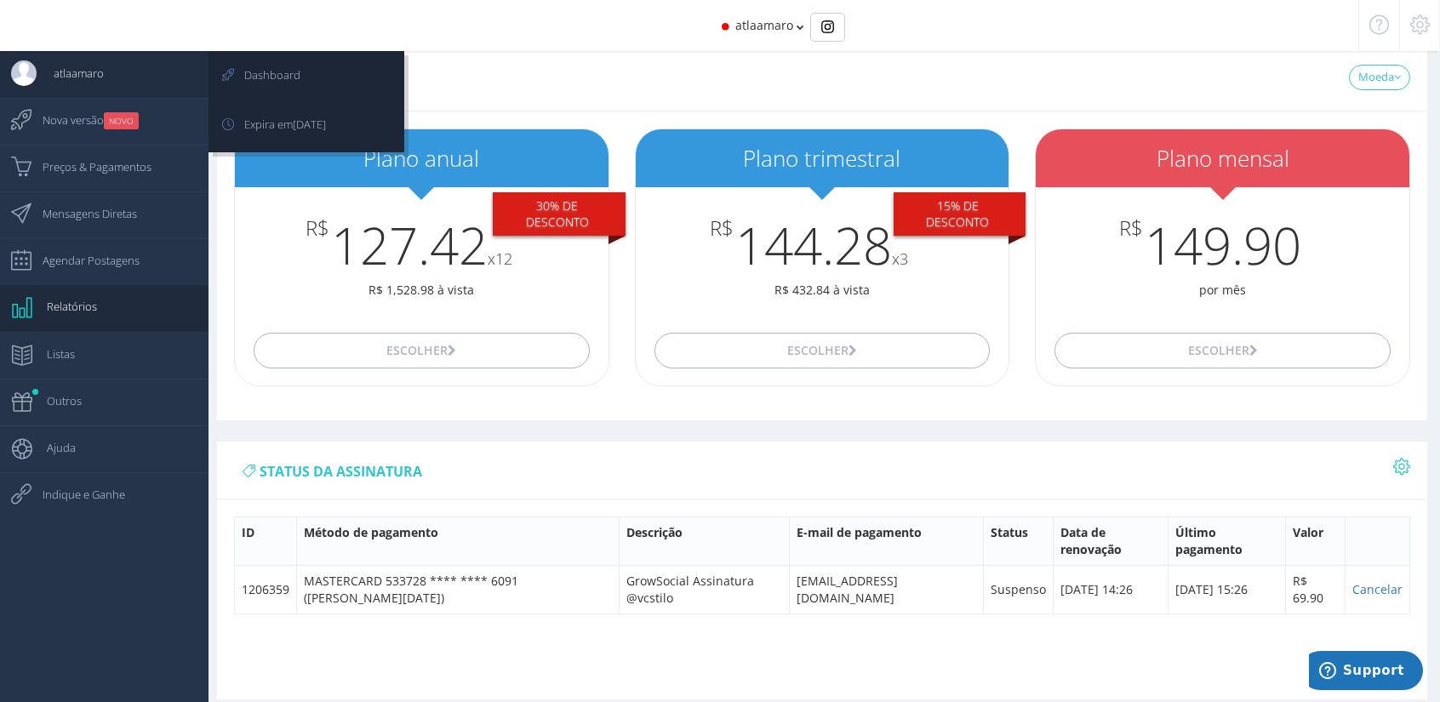
click at [77, 77] on span "atlaamaro" at bounding box center [70, 73] width 67 height 43
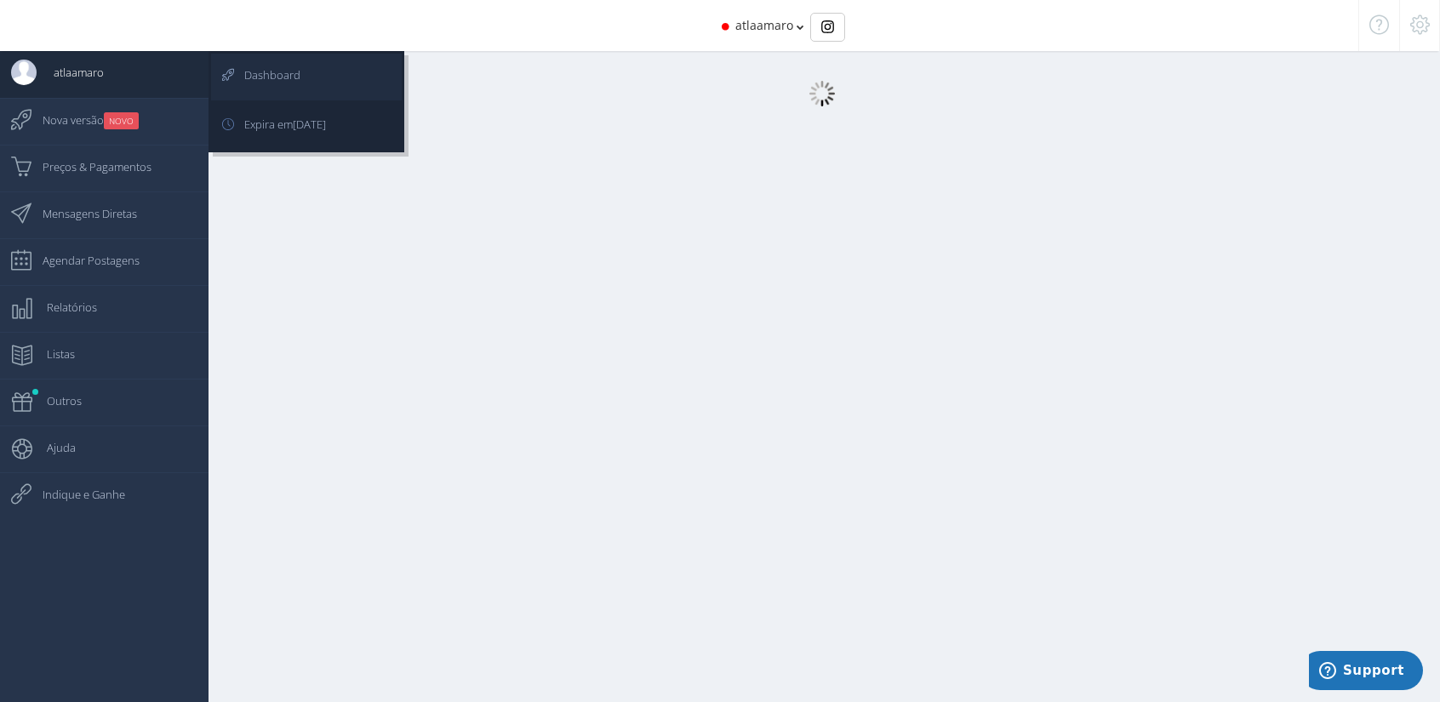
click at [294, 71] on span "Dashboard" at bounding box center [263, 75] width 73 height 43
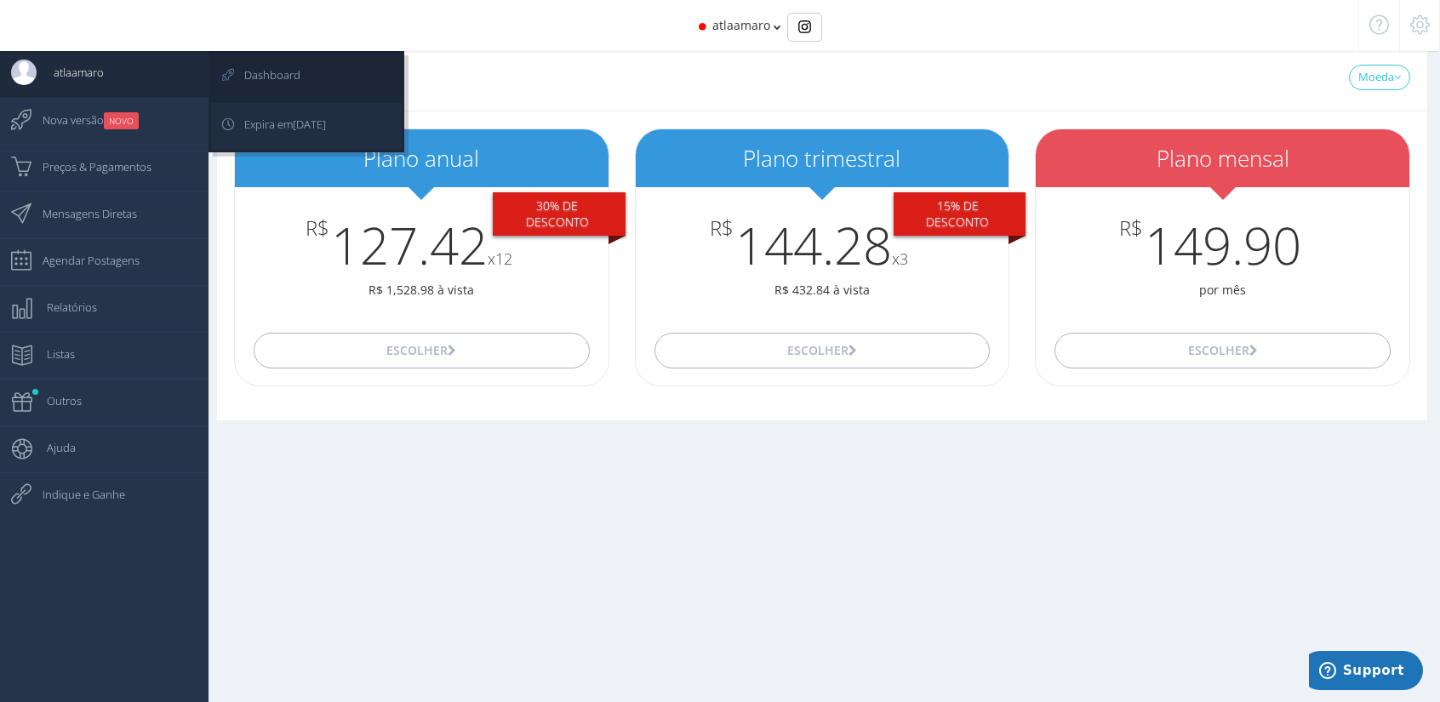
click at [310, 137] on span "Expira em [DATE]" at bounding box center [276, 124] width 99 height 43
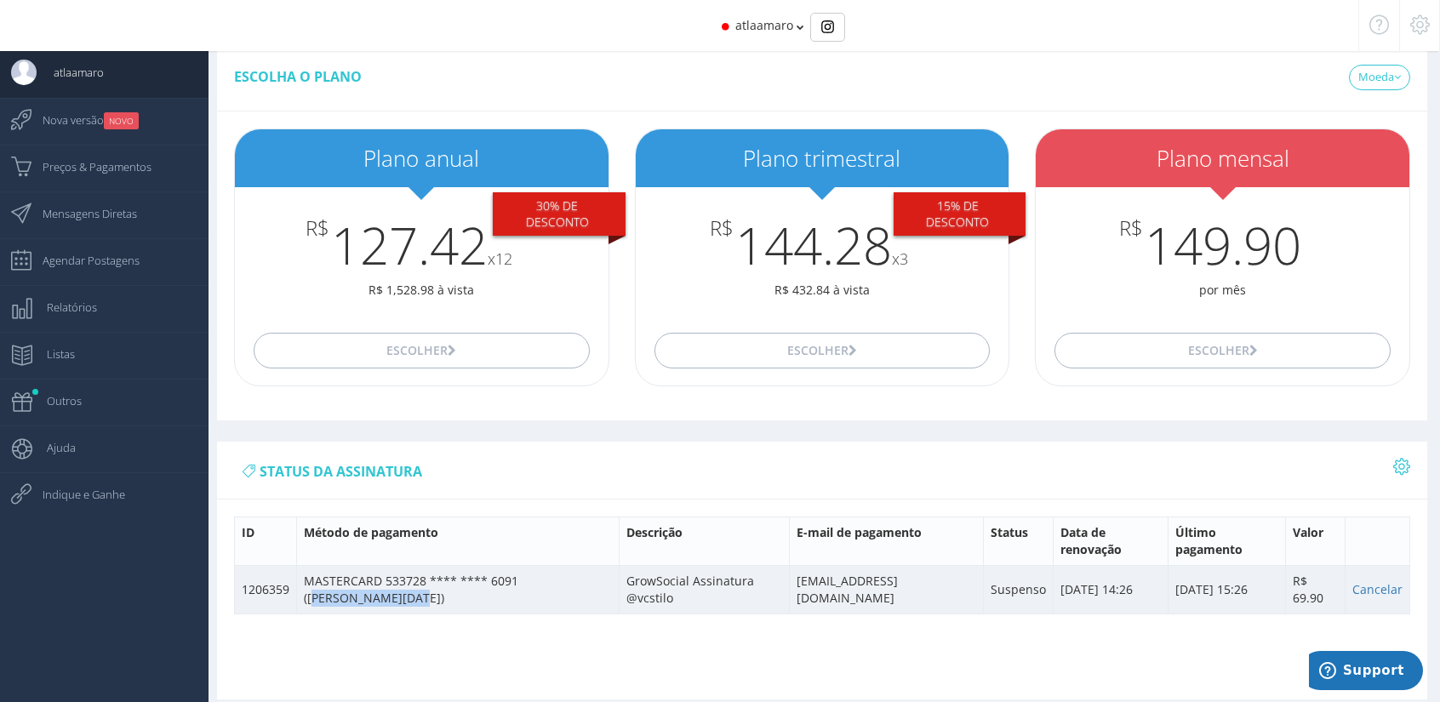
drag, startPoint x: 613, startPoint y: 561, endPoint x: 526, endPoint y: 562, distance: 86.8
click at [526, 565] on td "MASTERCARD 533728 **** **** 6091 ([PERSON_NAME][DATE])" at bounding box center [458, 589] width 323 height 49
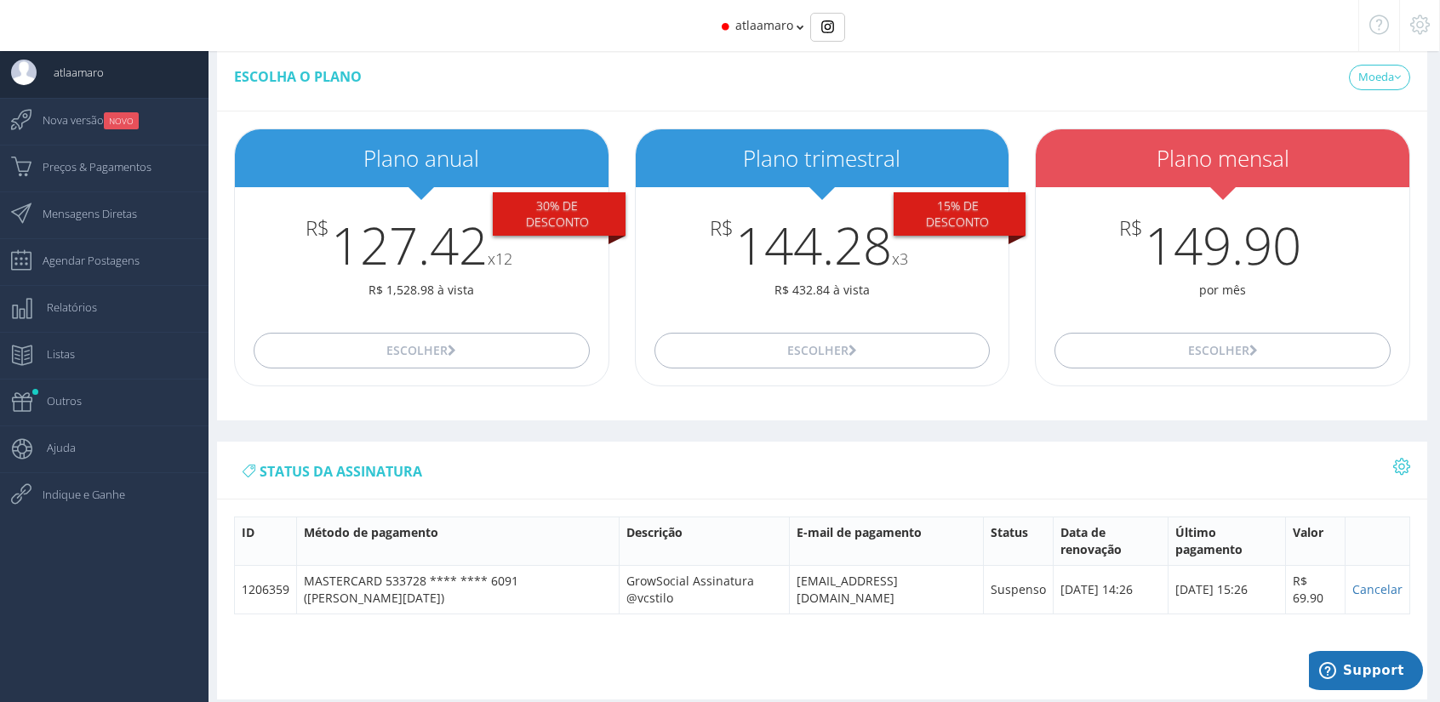
drag, startPoint x: 752, startPoint y: 605, endPoint x: 770, endPoint y: 606, distance: 17.9
click at [753, 605] on div "ID Método de pagamento Descrição E-mail de pagamento Status Data de renovação Ú…" at bounding box center [822, 578] width 1210 height 140
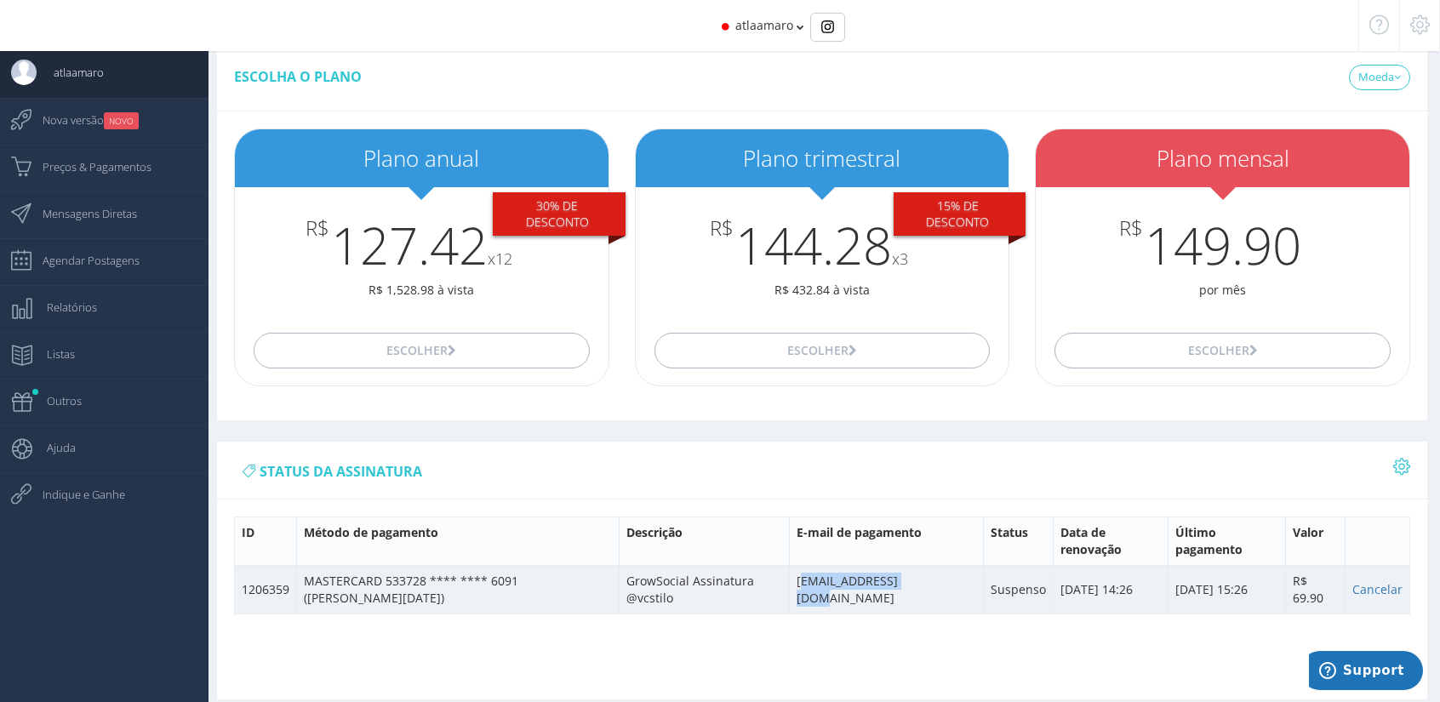
drag, startPoint x: 825, startPoint y: 556, endPoint x: 948, endPoint y: 557, distance: 122.5
click at [941, 565] on td "[EMAIL_ADDRESS][DOMAIN_NAME]" at bounding box center [886, 589] width 195 height 49
drag, startPoint x: 967, startPoint y: 556, endPoint x: 1017, endPoint y: 554, distance: 50.2
click at [1017, 565] on td "Suspenso" at bounding box center [1019, 589] width 70 height 49
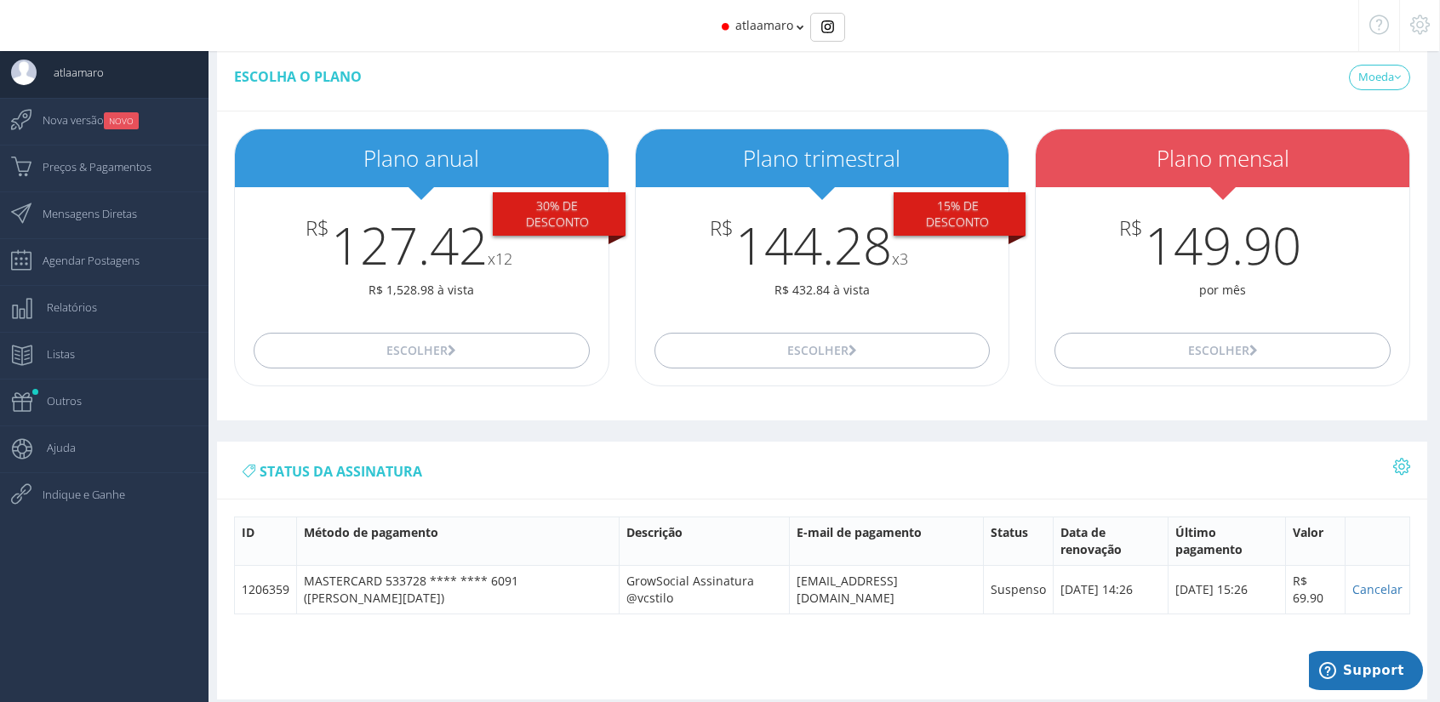
click at [1103, 597] on div "ID Método de pagamento Descrição E-mail de pagamento Status Data de renovação Ú…" at bounding box center [822, 578] width 1210 height 140
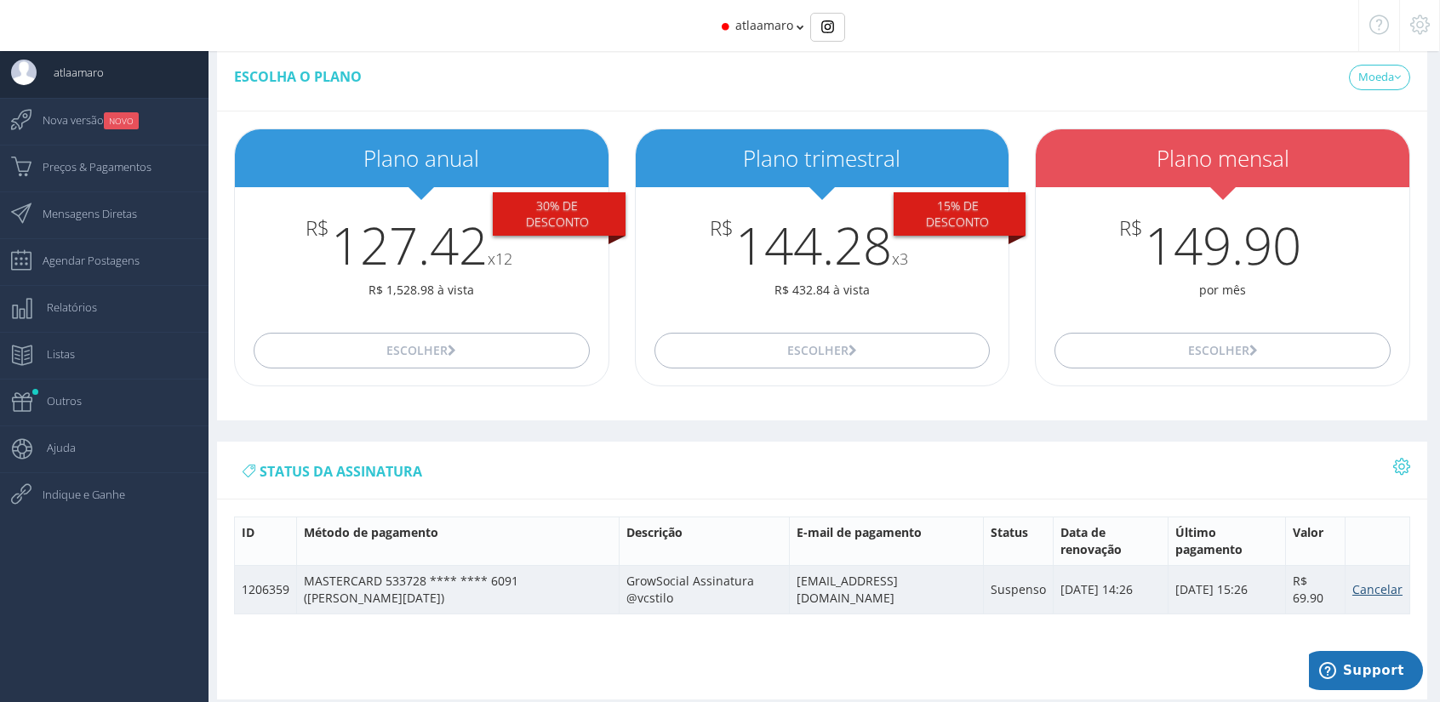
click at [1375, 581] on link "Cancelar" at bounding box center [1377, 589] width 50 height 16
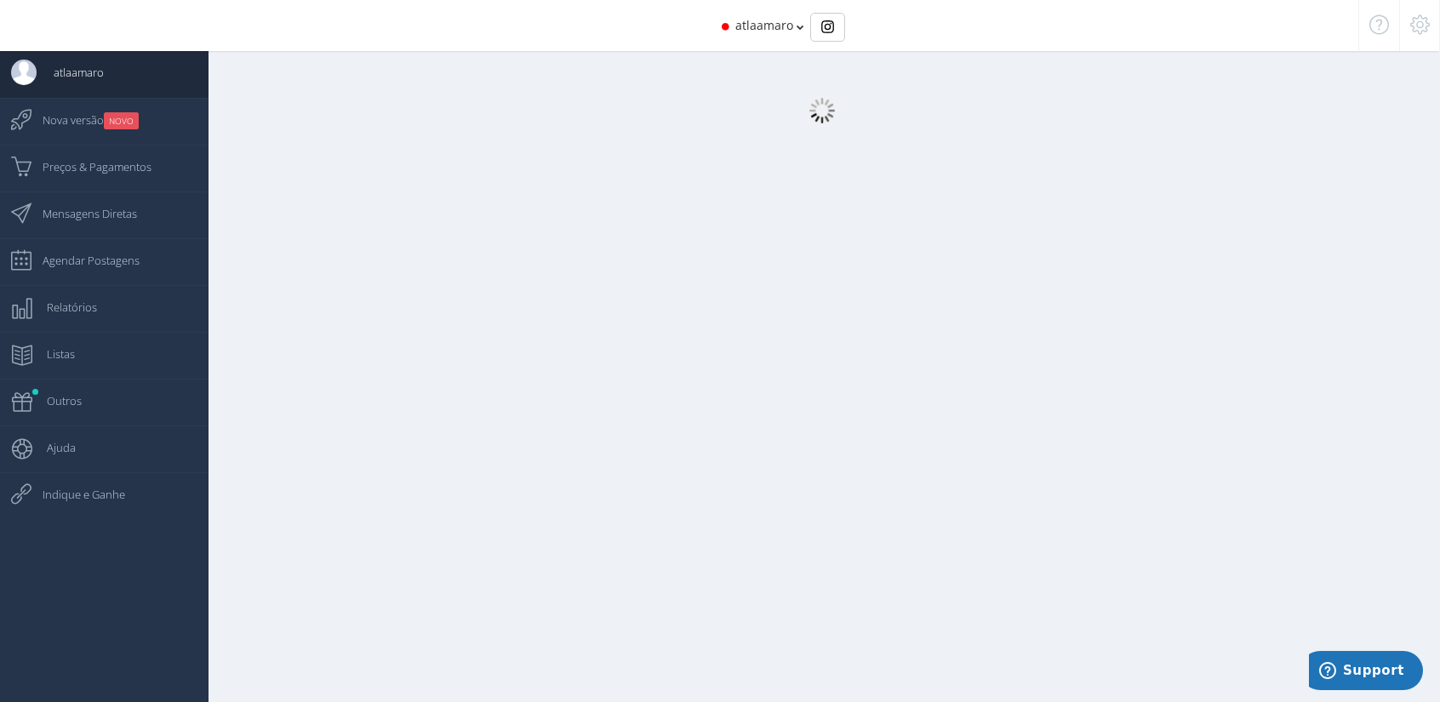
select select "359"
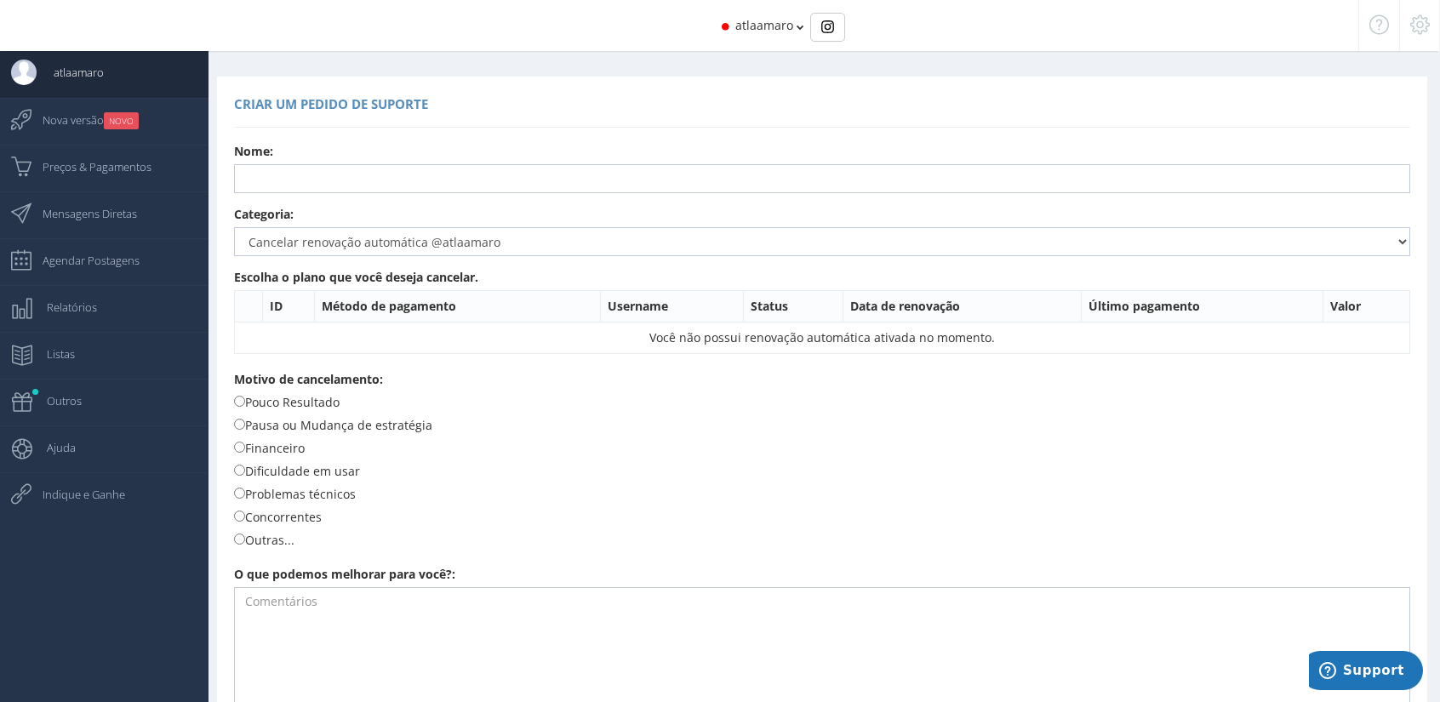
scroll to position [88, 0]
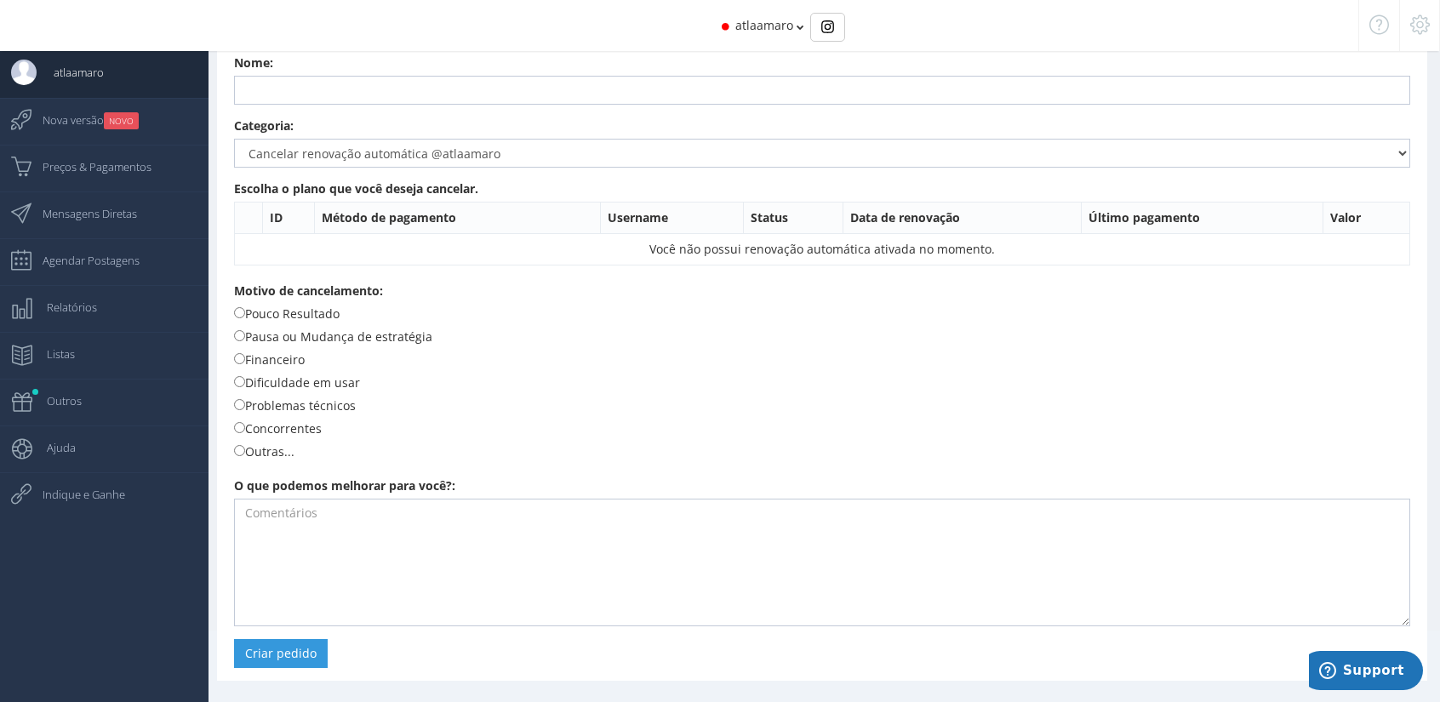
click at [1421, 26] on icon at bounding box center [1420, 25] width 20 height 12
